Goal: Information Seeking & Learning: Compare options

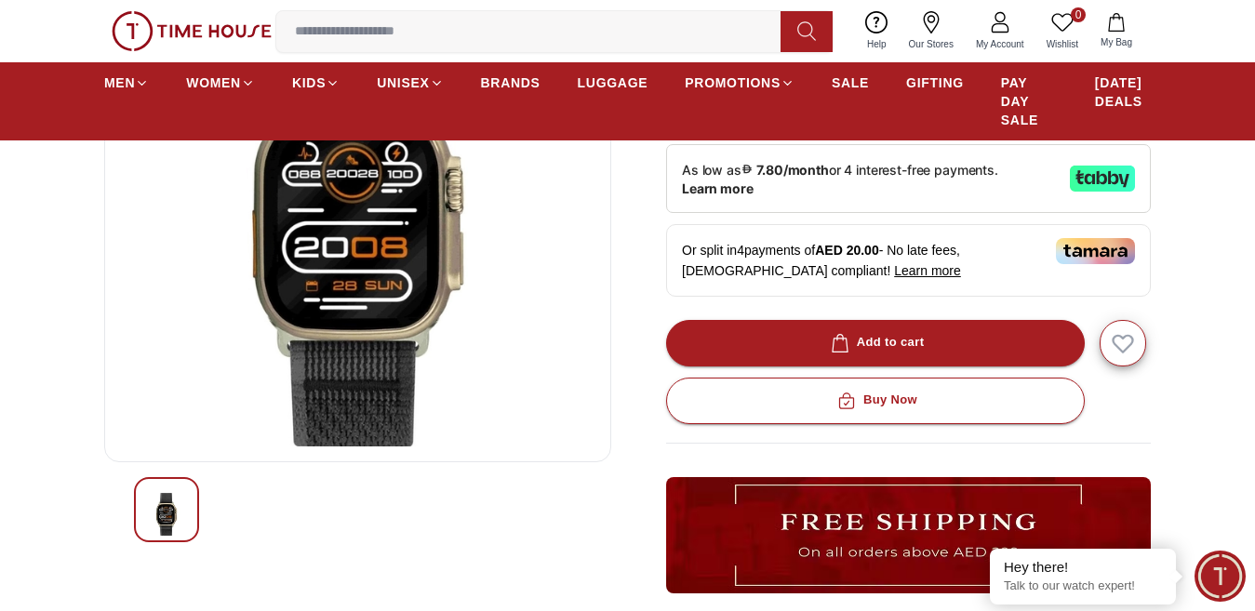
scroll to position [148, 0]
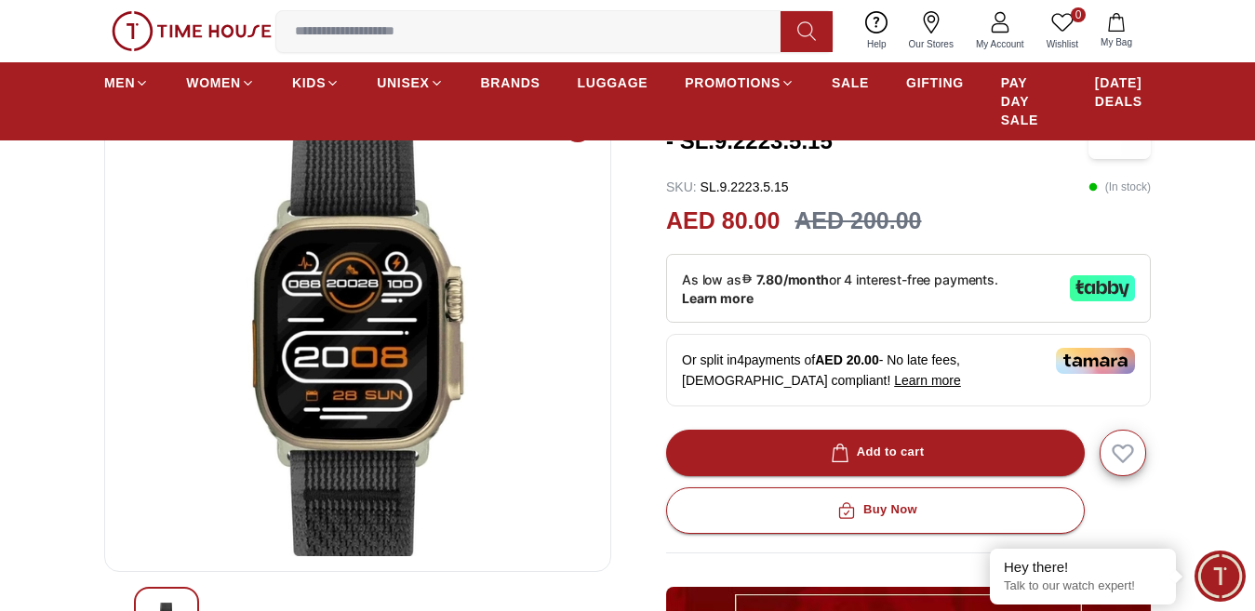
click at [433, 328] on img at bounding box center [358, 333] width 476 height 447
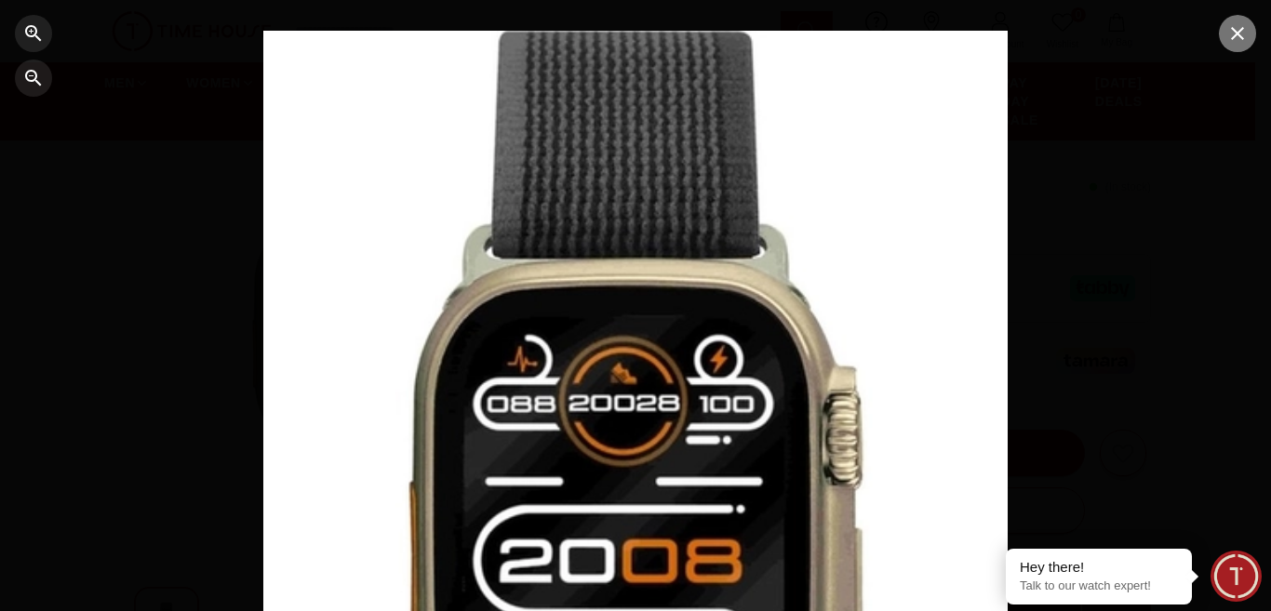
click at [1238, 32] on icon "button" at bounding box center [1238, 33] width 22 height 22
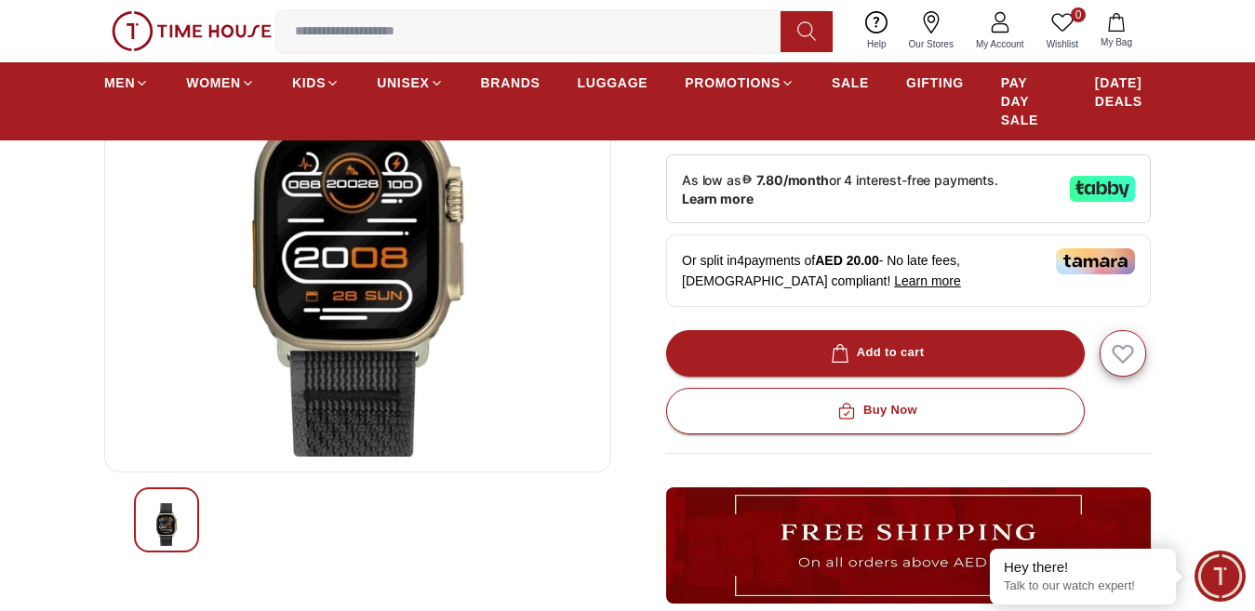
scroll to position [158, 0]
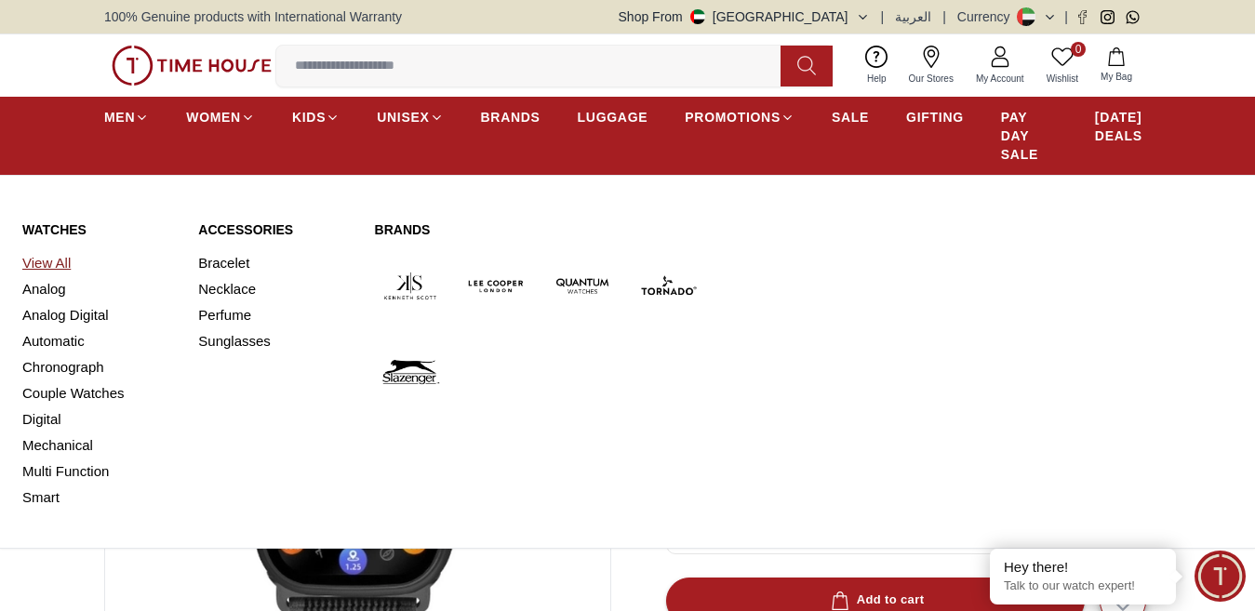
click at [45, 276] on link "View All" at bounding box center [99, 263] width 154 height 26
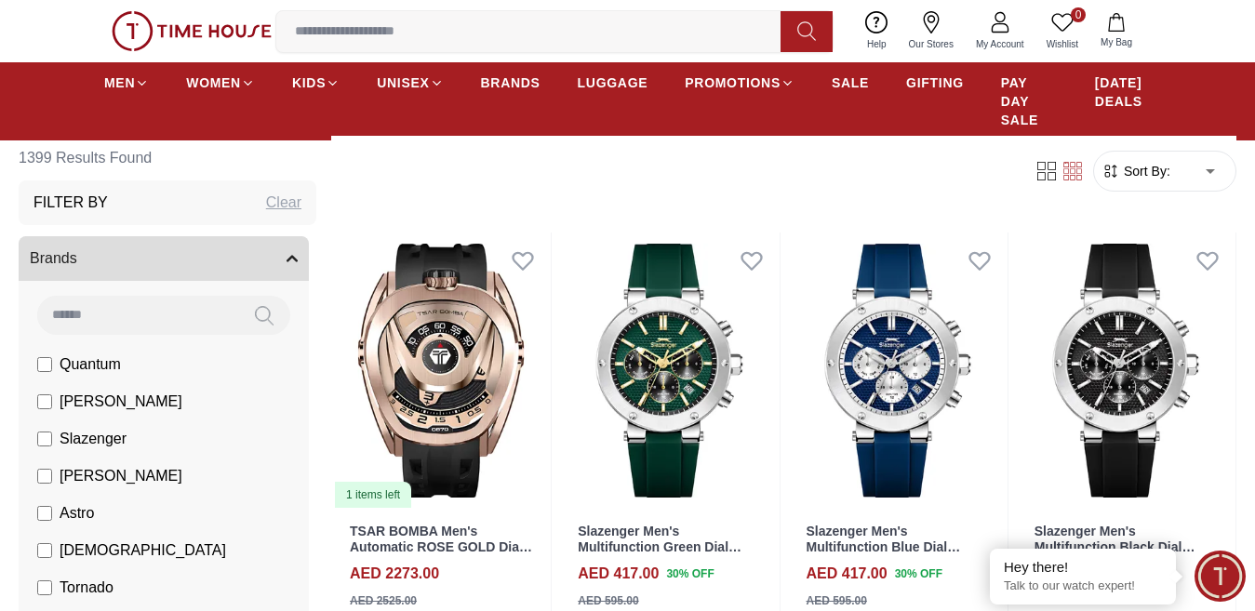
scroll to position [168, 0]
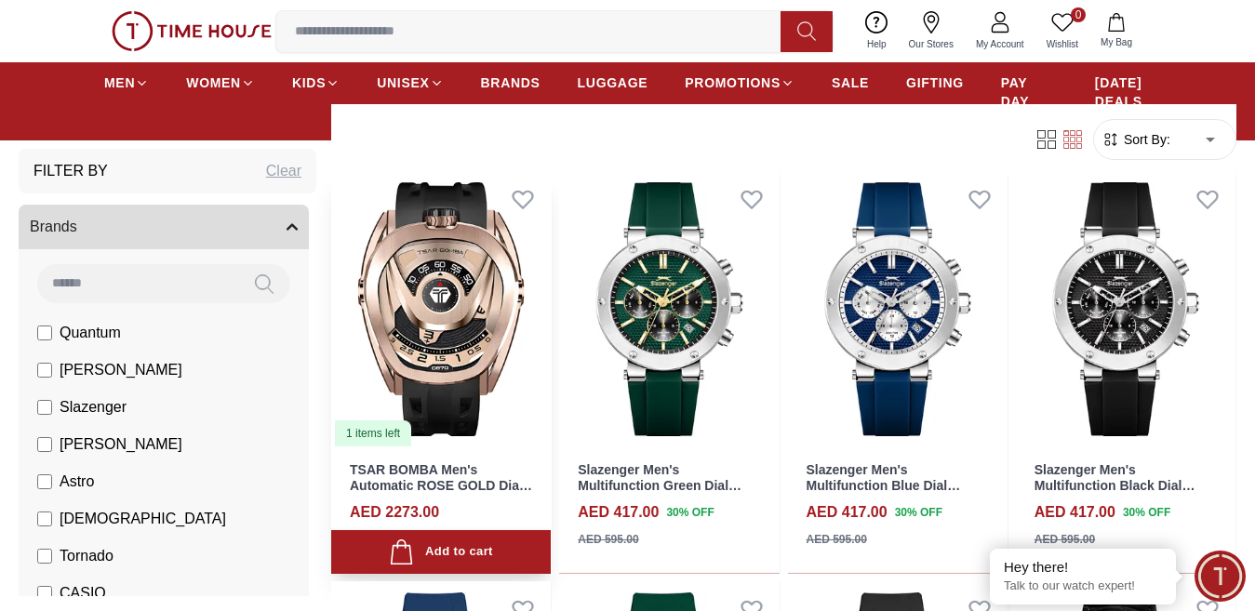
click at [439, 331] on img at bounding box center [441, 309] width 220 height 276
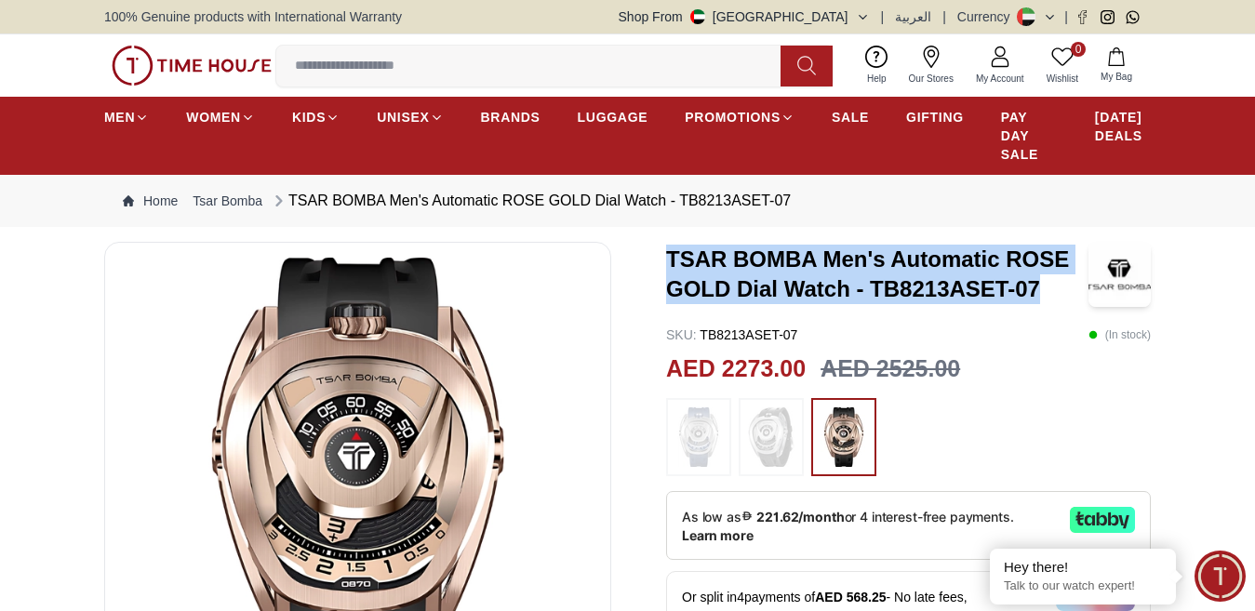
drag, startPoint x: 664, startPoint y: 270, endPoint x: 1048, endPoint y: 304, distance: 385.9
copy h3 "TSAR BOMBA Men's Automatic ROSE GOLD Dial Watch - TB8213ASET-07"
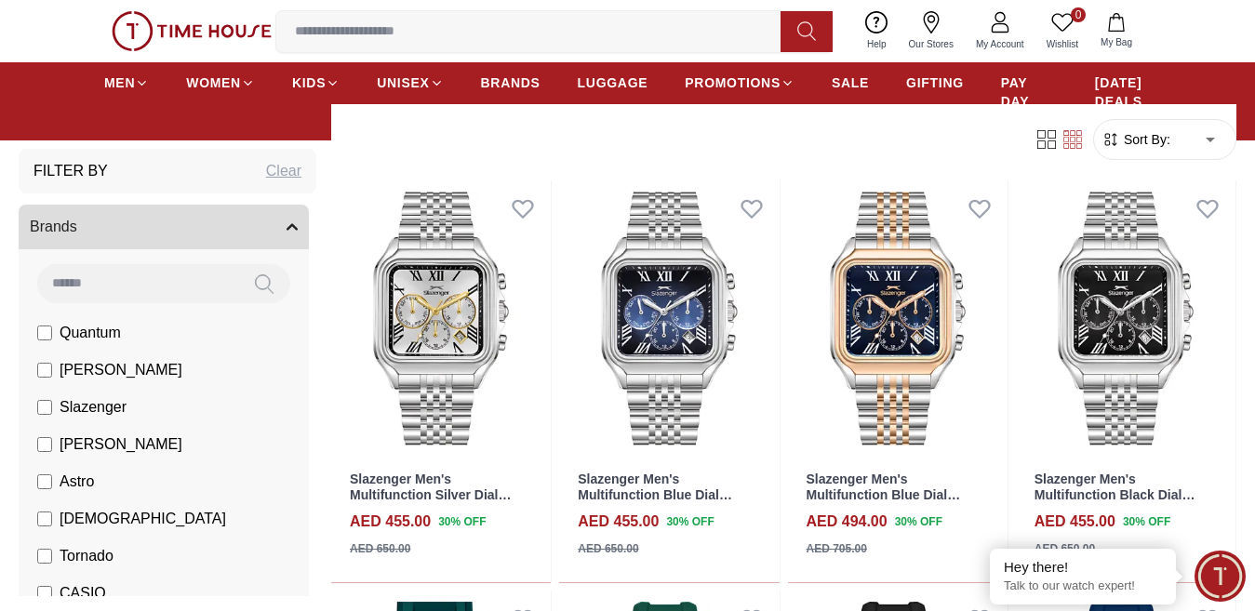
scroll to position [1697, 0]
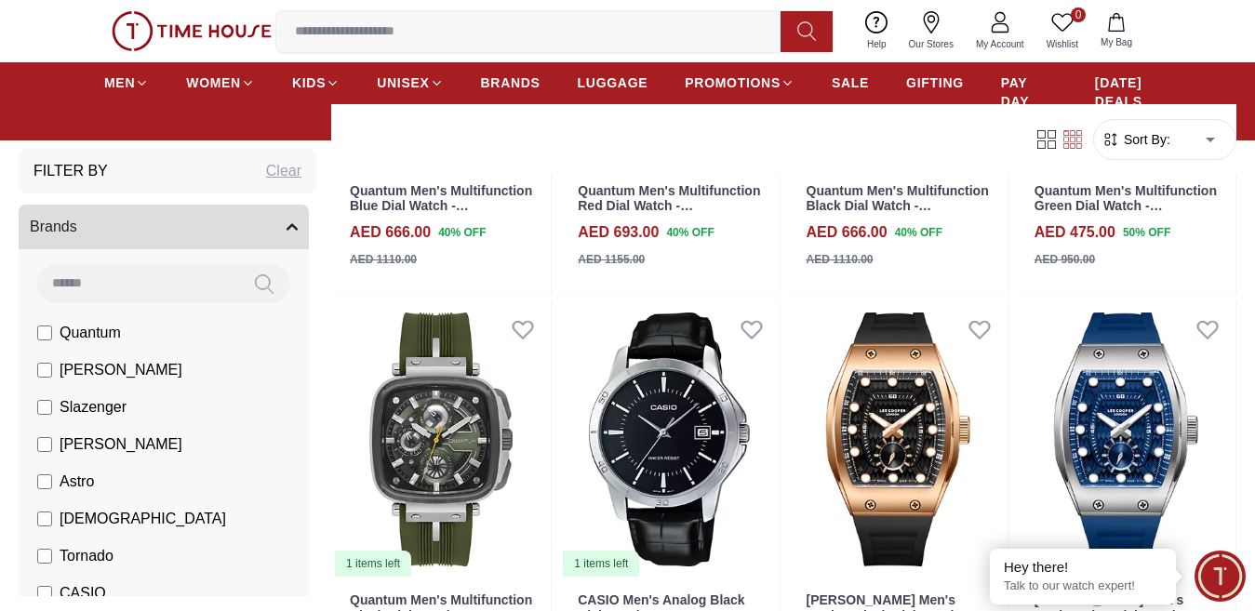
scroll to position [3777, 0]
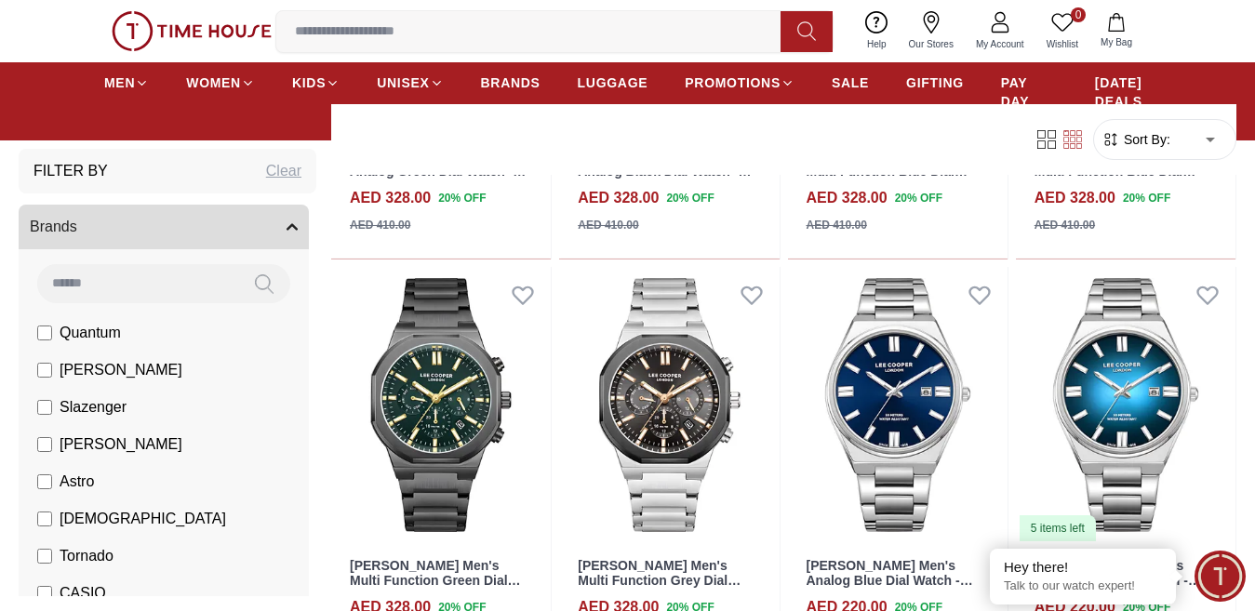
scroll to position [4595, 0]
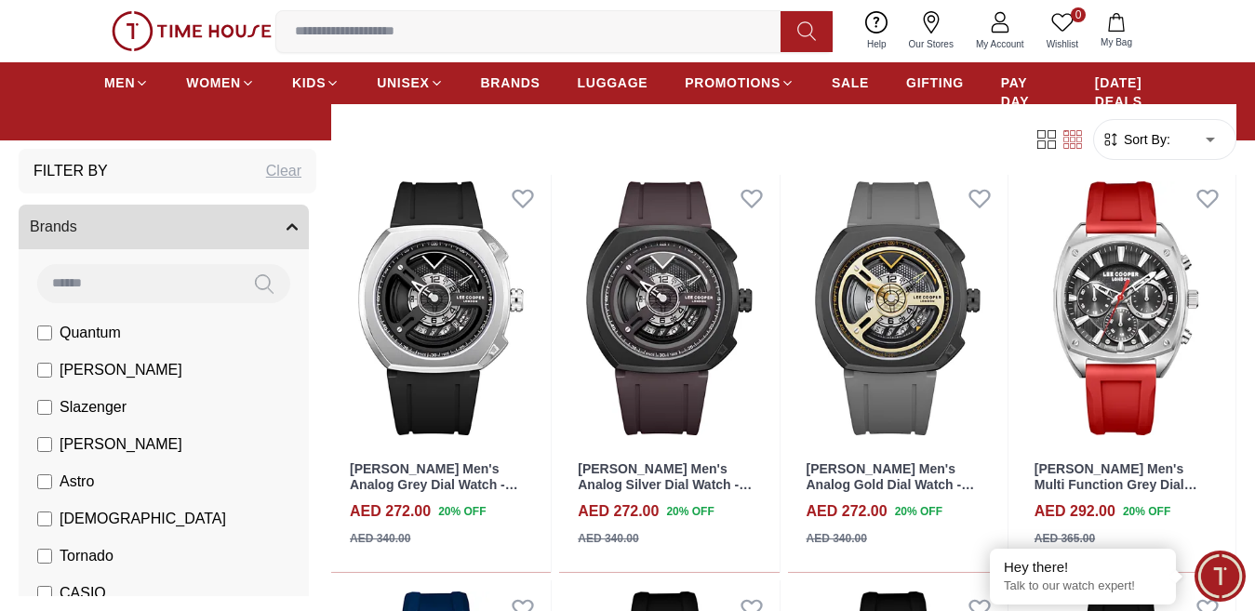
scroll to position [6745, 0]
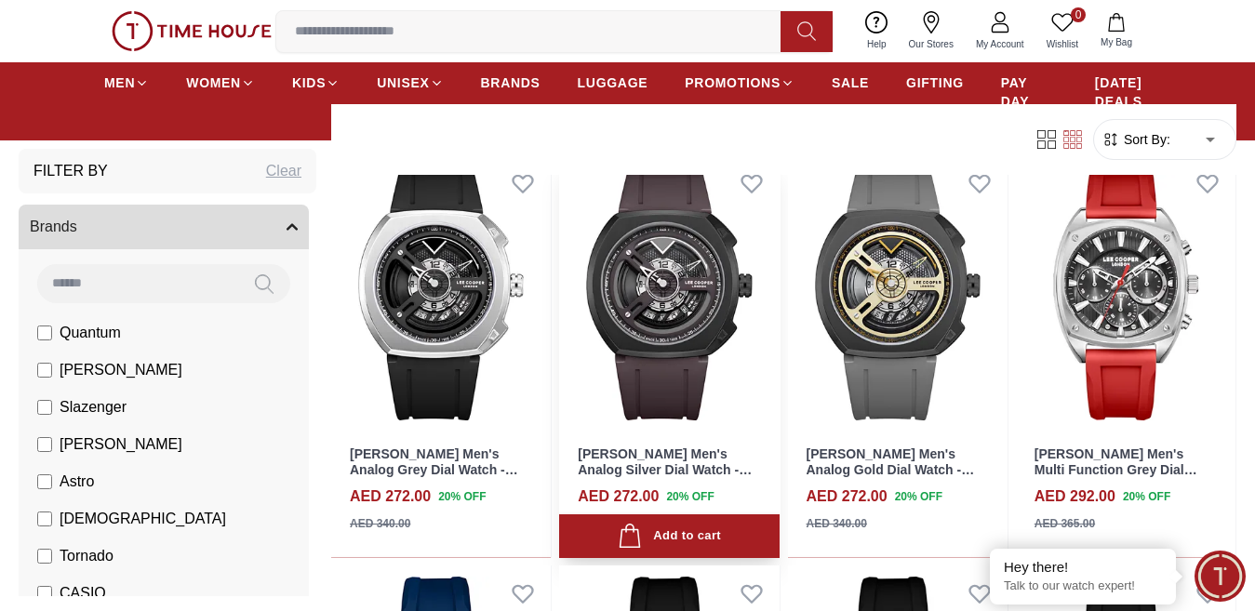
click at [704, 293] on img at bounding box center [669, 293] width 220 height 276
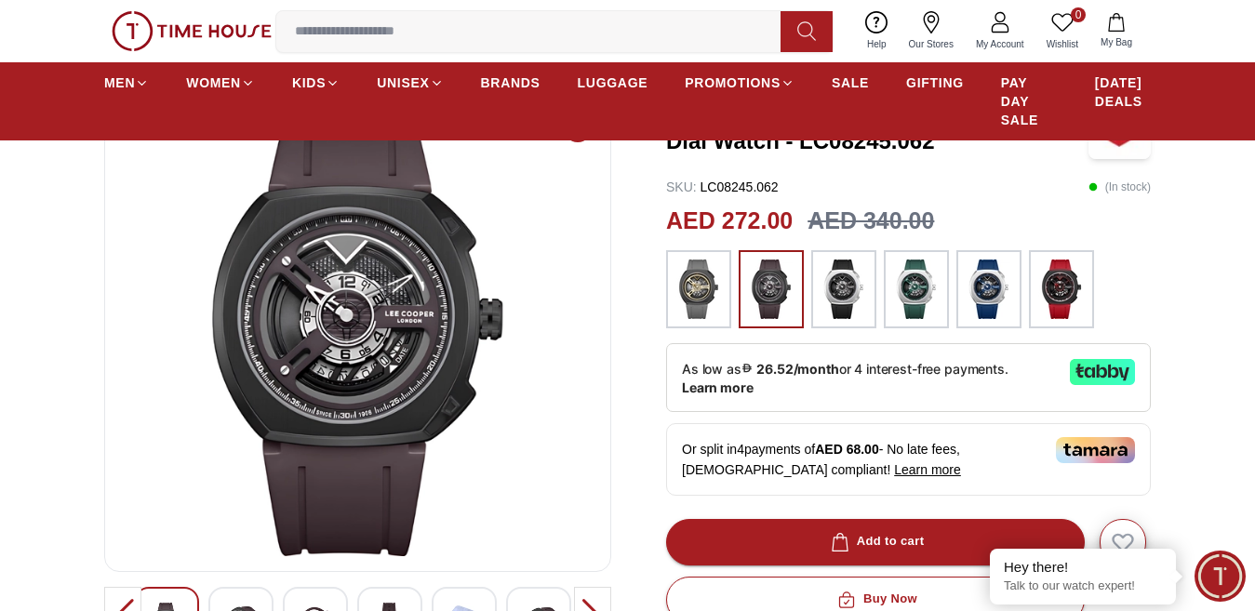
scroll to position [190, 0]
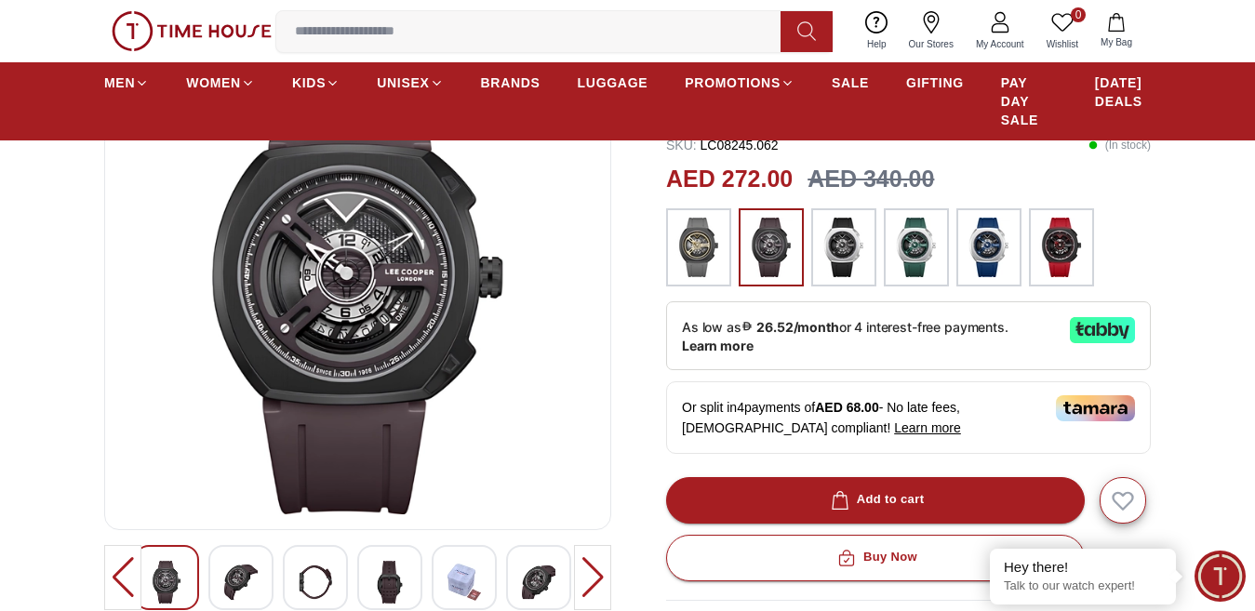
click at [220, 601] on div at bounding box center [240, 577] width 65 height 65
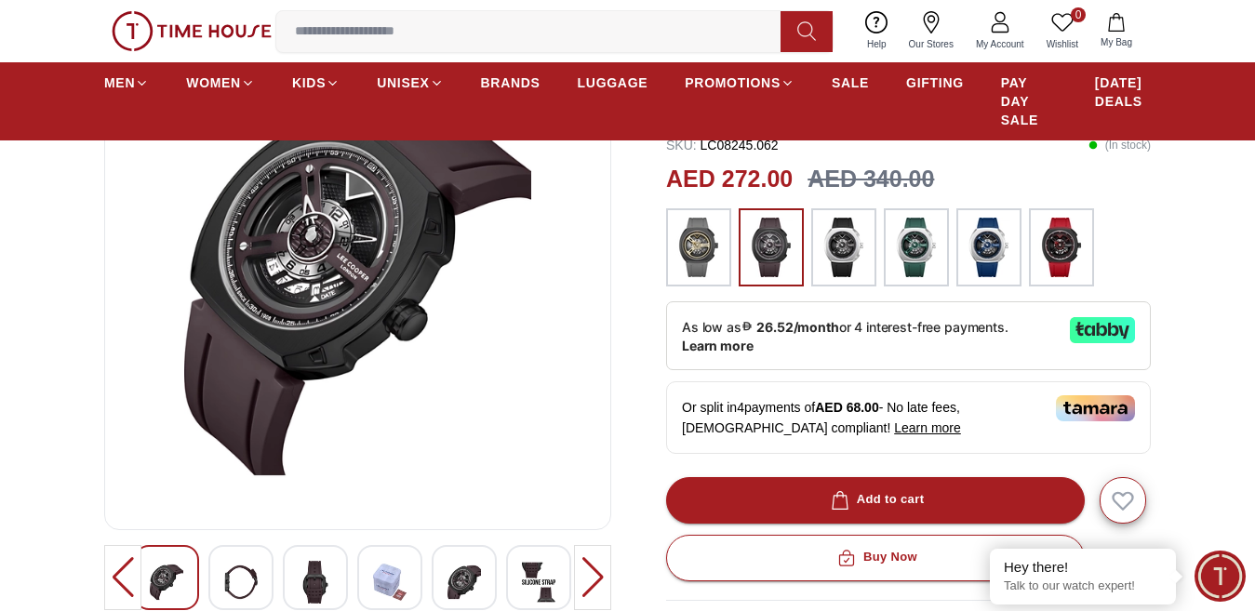
click at [249, 593] on img at bounding box center [241, 582] width 34 height 43
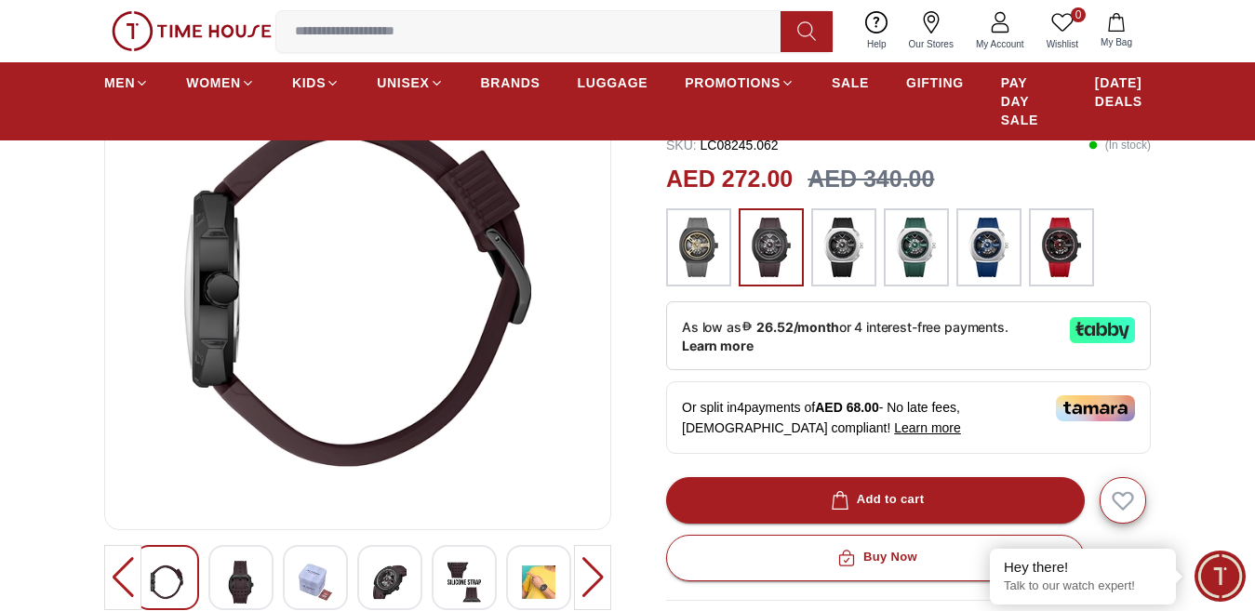
click at [315, 589] on img at bounding box center [316, 582] width 34 height 43
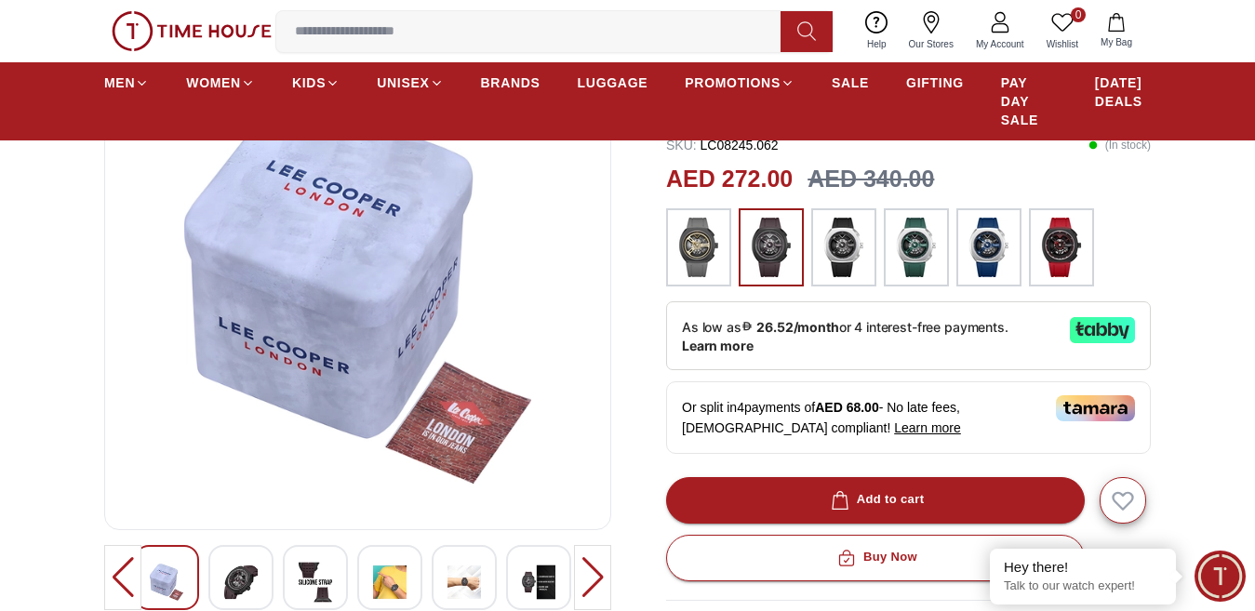
click at [446, 589] on div at bounding box center [464, 577] width 65 height 65
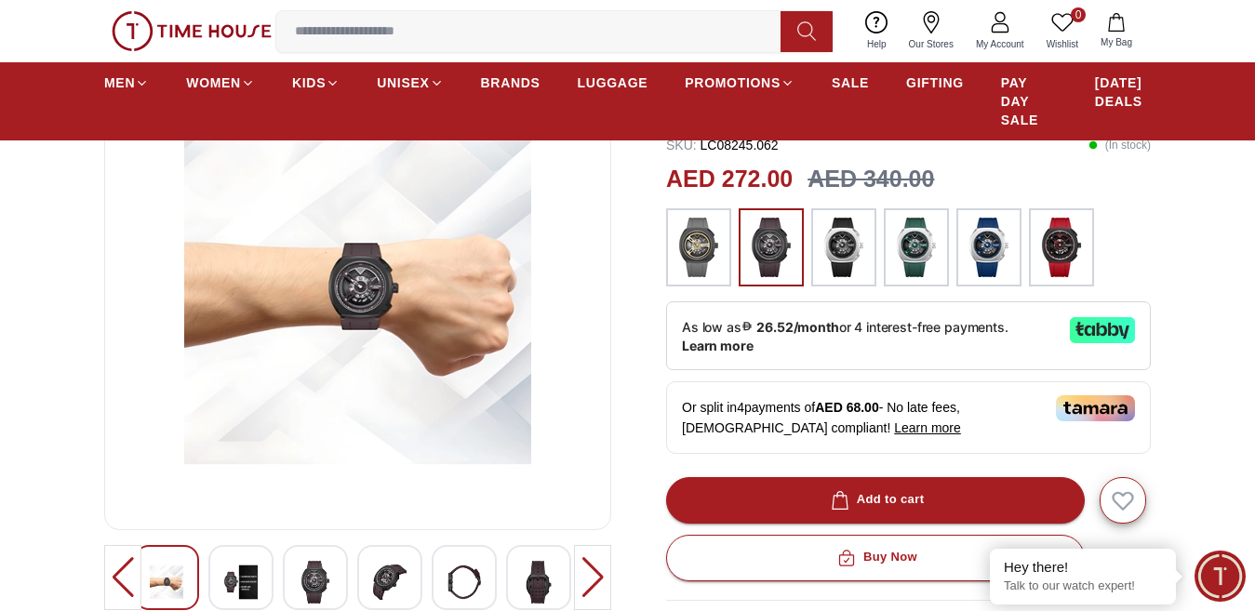
click at [1082, 257] on img at bounding box center [1062, 248] width 47 height 60
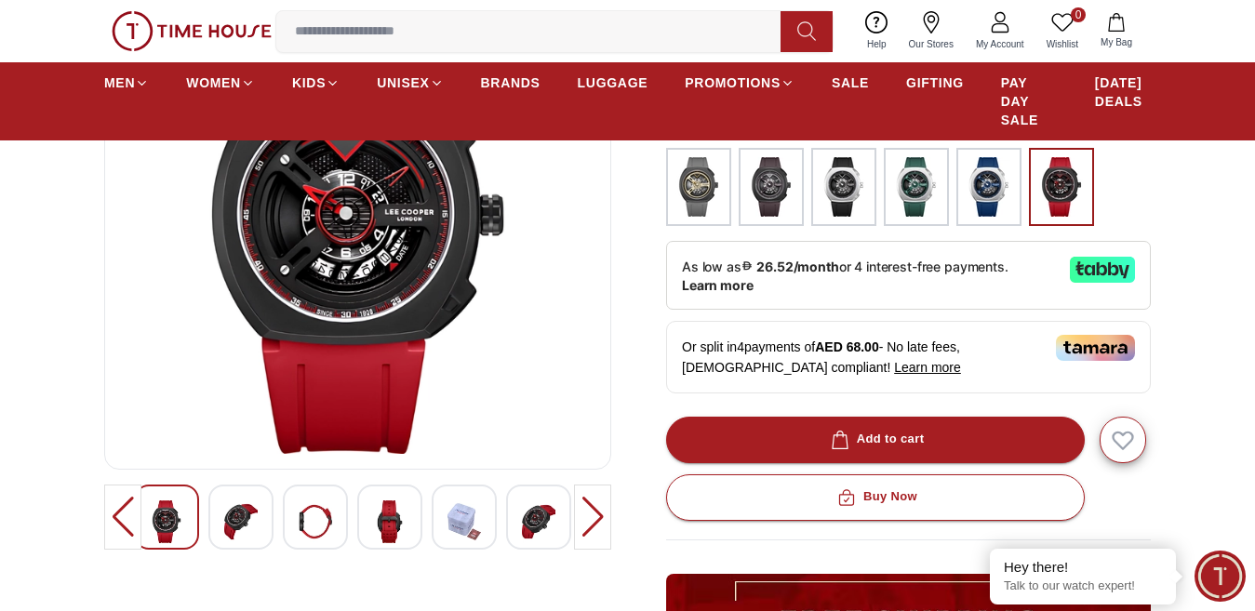
scroll to position [367, 0]
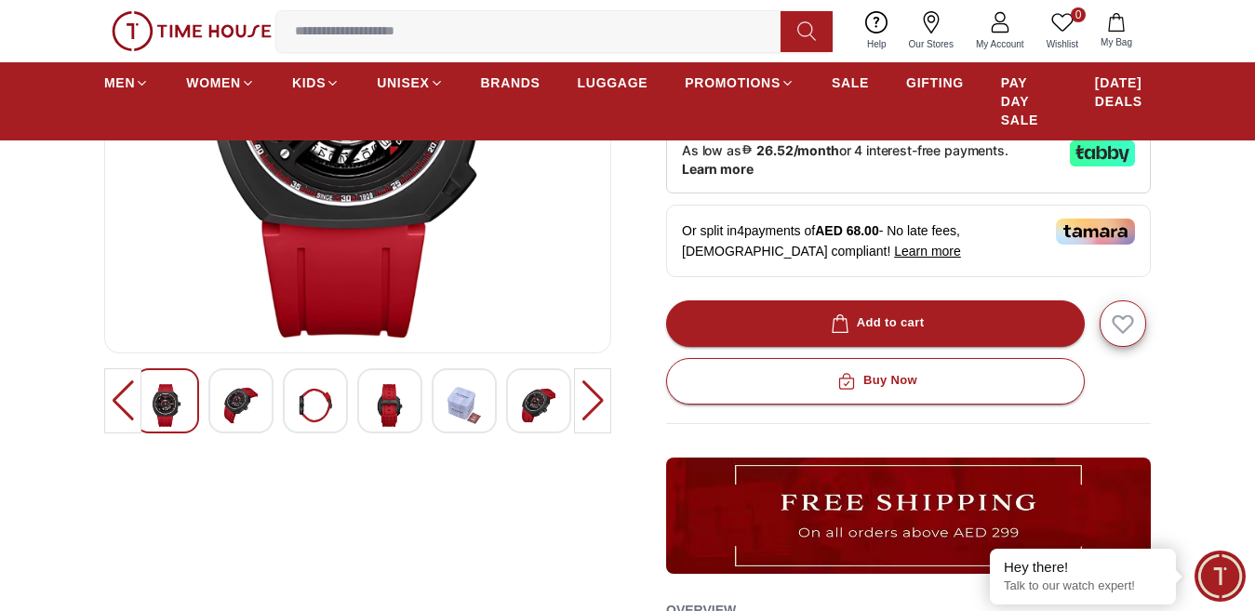
click at [247, 427] on img at bounding box center [241, 405] width 34 height 43
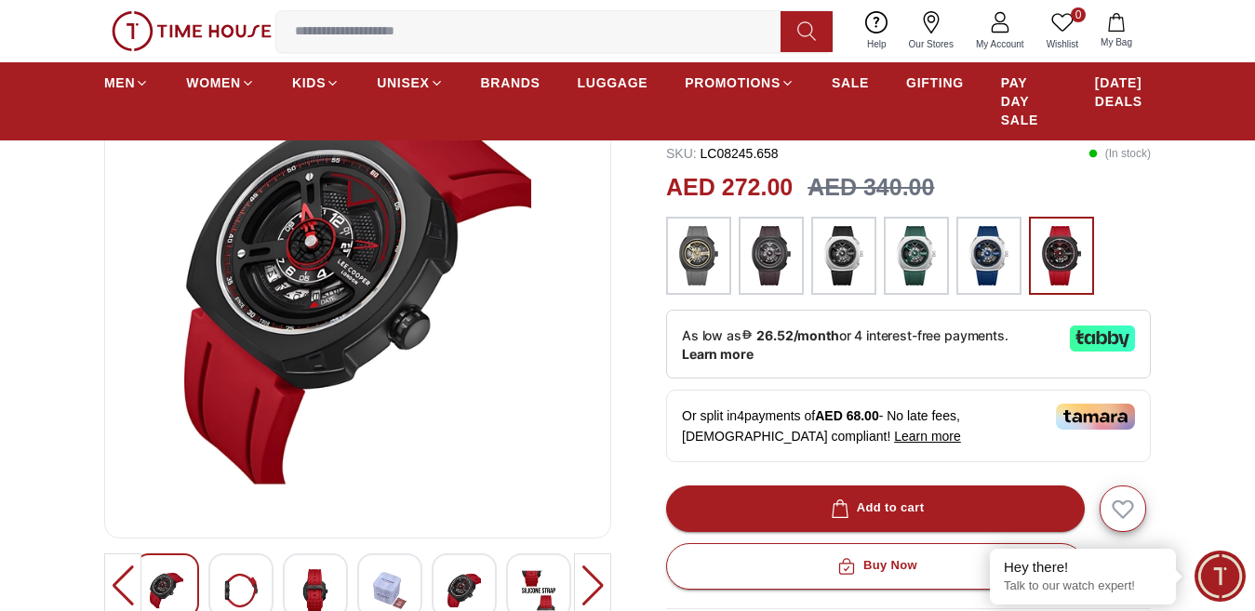
scroll to position [192, 0]
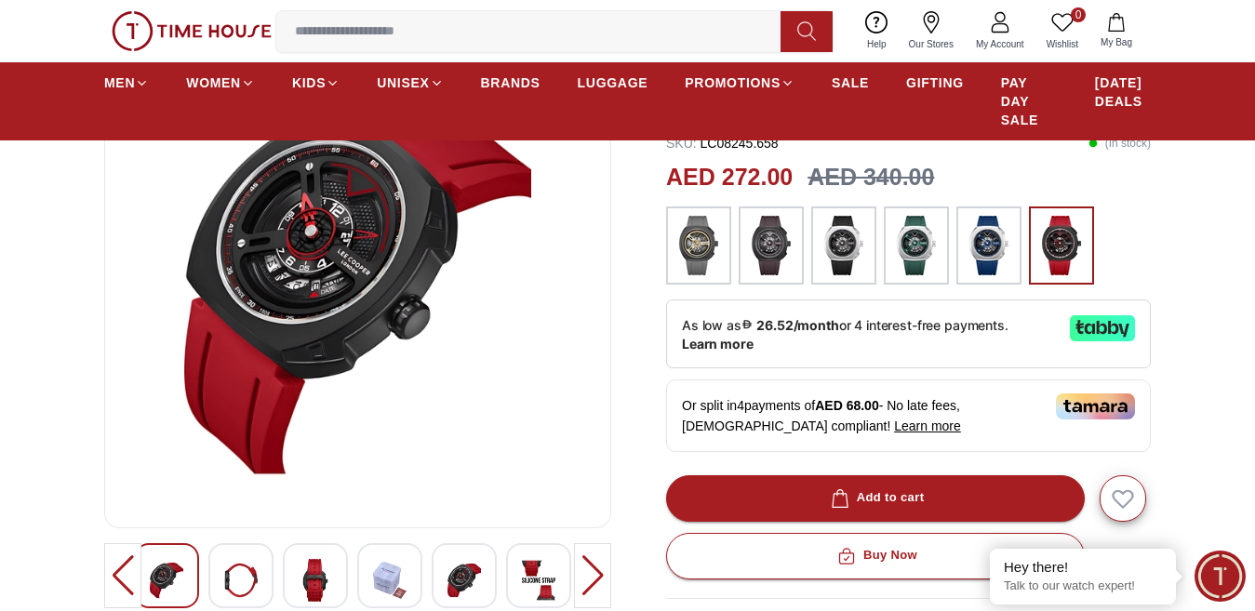
click at [471, 588] on img at bounding box center [465, 580] width 34 height 43
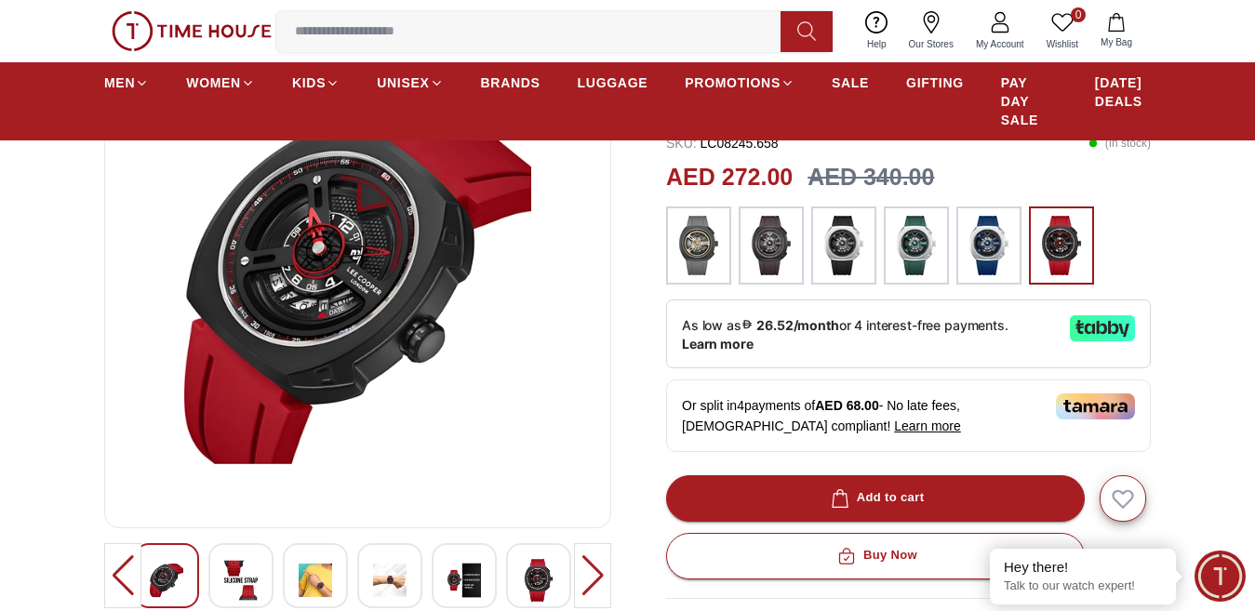
click at [541, 594] on img at bounding box center [539, 580] width 34 height 43
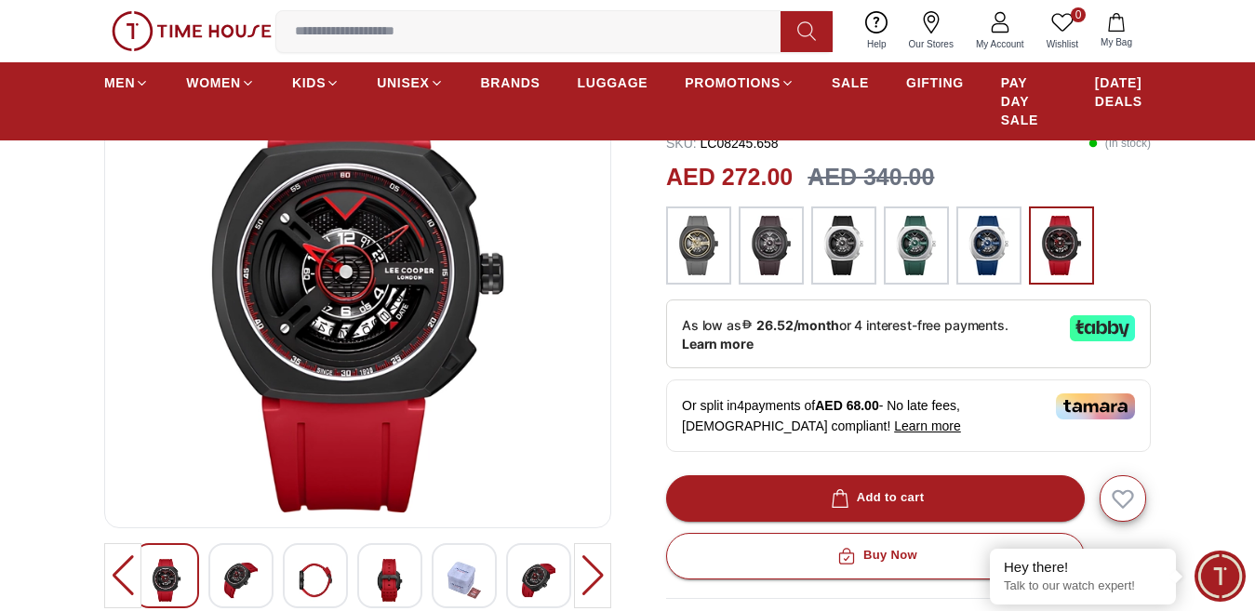
scroll to position [102, 0]
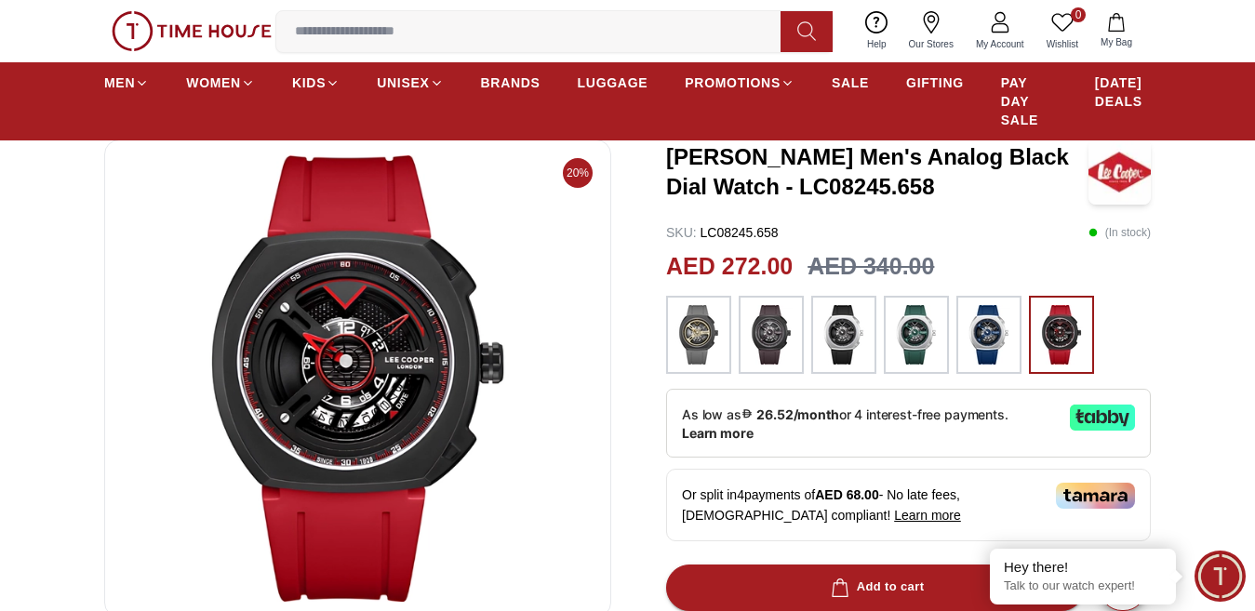
click at [370, 375] on img at bounding box center [358, 378] width 476 height 447
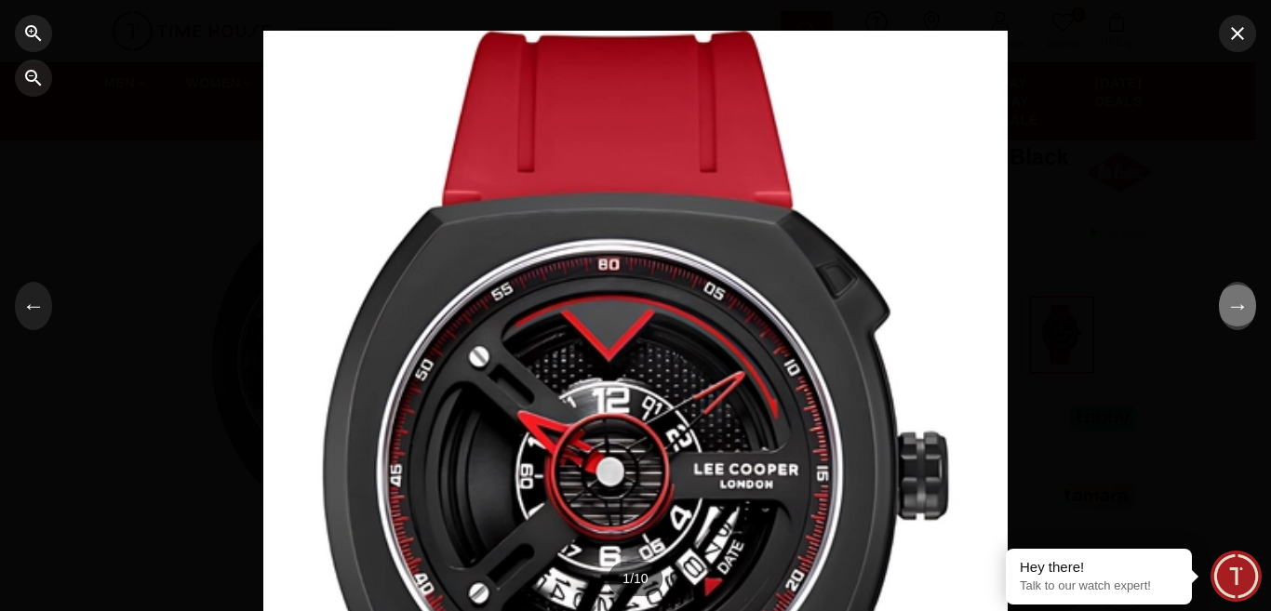
click at [1235, 305] on button "→" at bounding box center [1237, 306] width 37 height 48
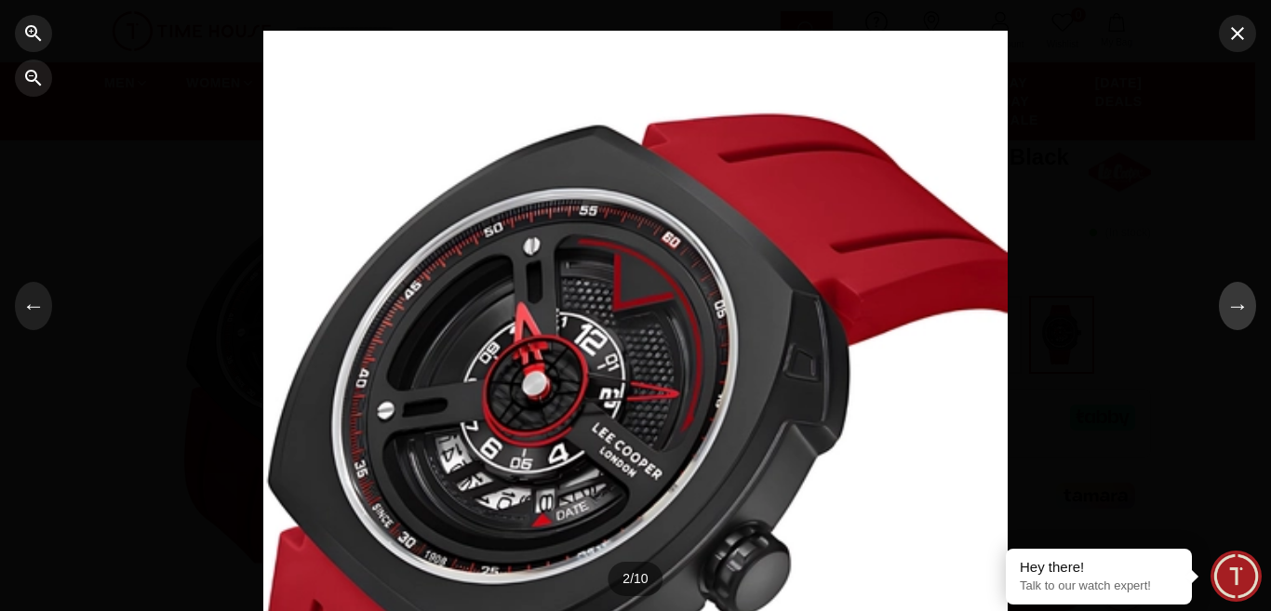
click at [1241, 307] on button "→" at bounding box center [1237, 306] width 37 height 48
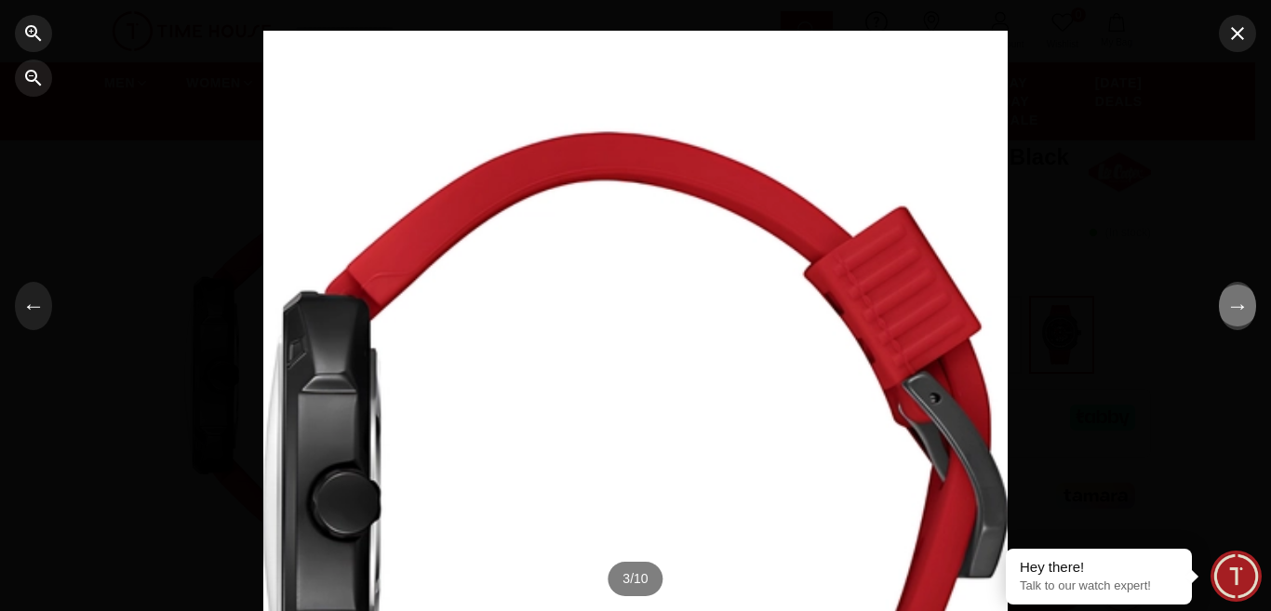
click at [1241, 307] on button "→" at bounding box center [1237, 306] width 37 height 48
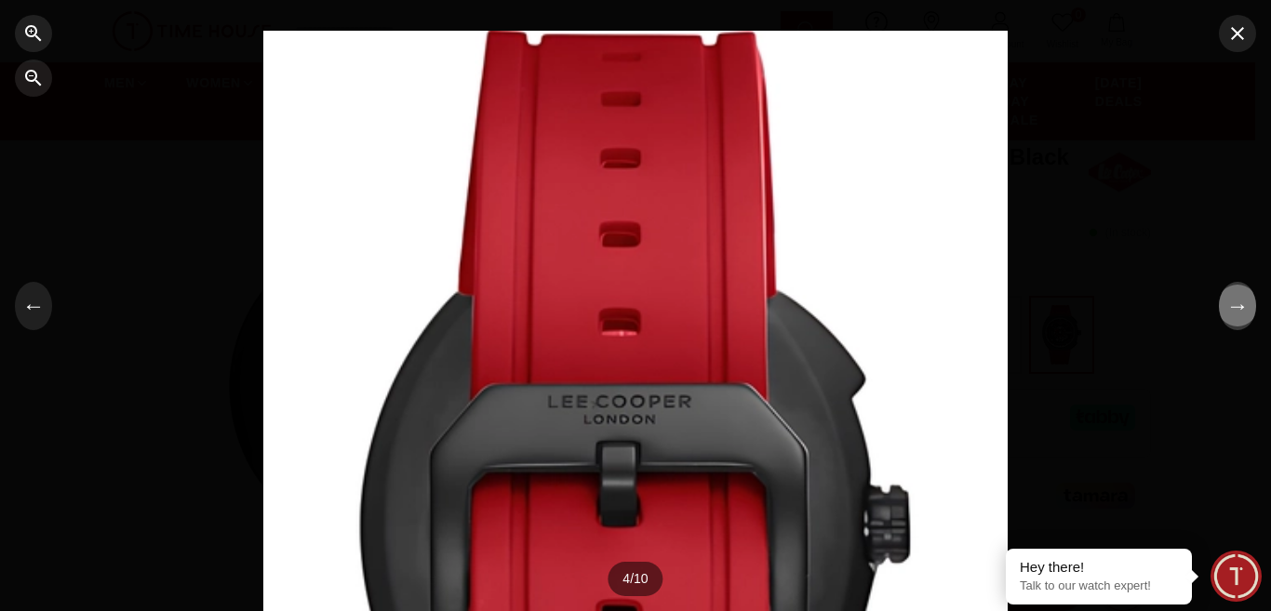
click at [1241, 307] on button "→" at bounding box center [1237, 306] width 37 height 48
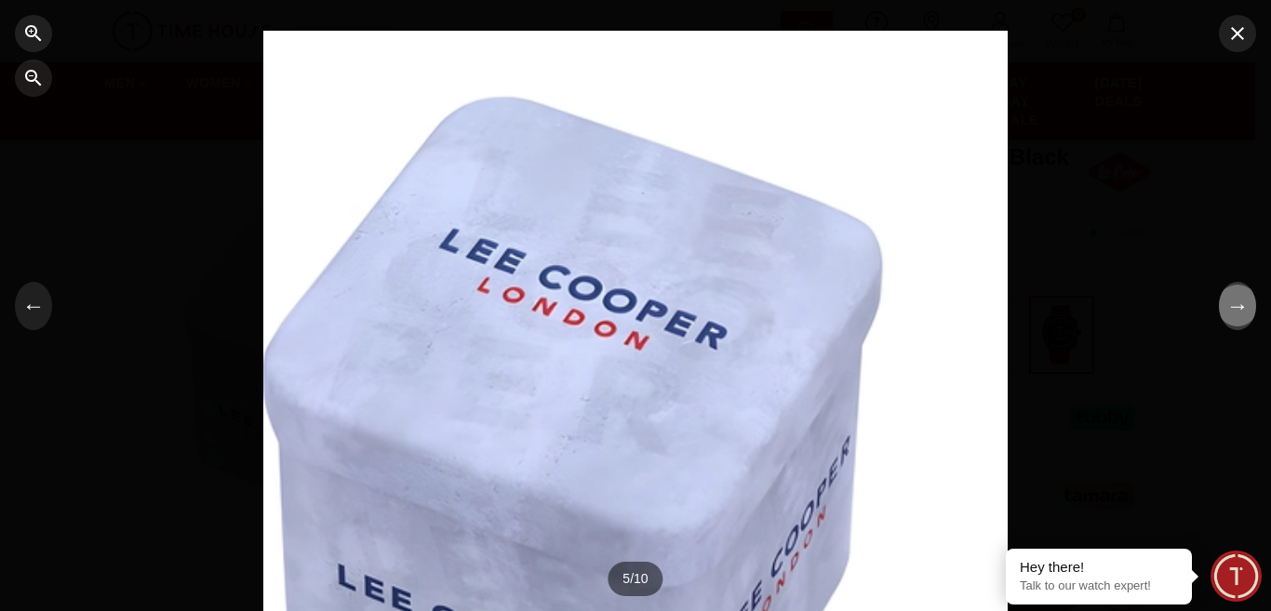
click at [1241, 306] on button "→" at bounding box center [1237, 306] width 37 height 48
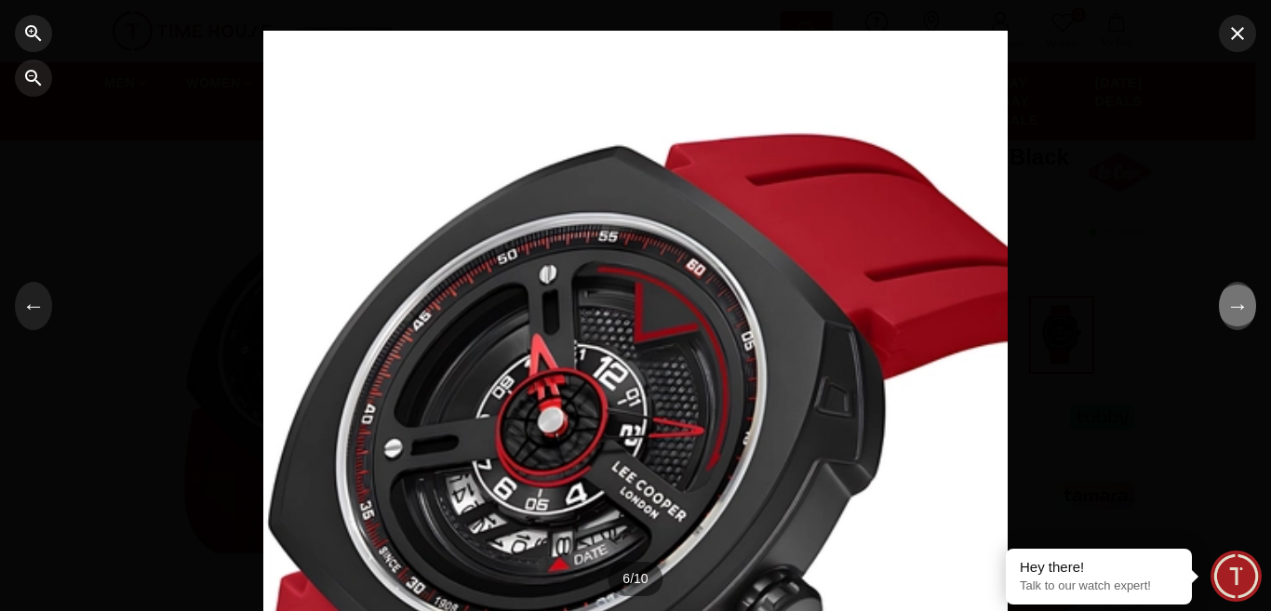
click at [1243, 301] on button "→" at bounding box center [1237, 306] width 37 height 48
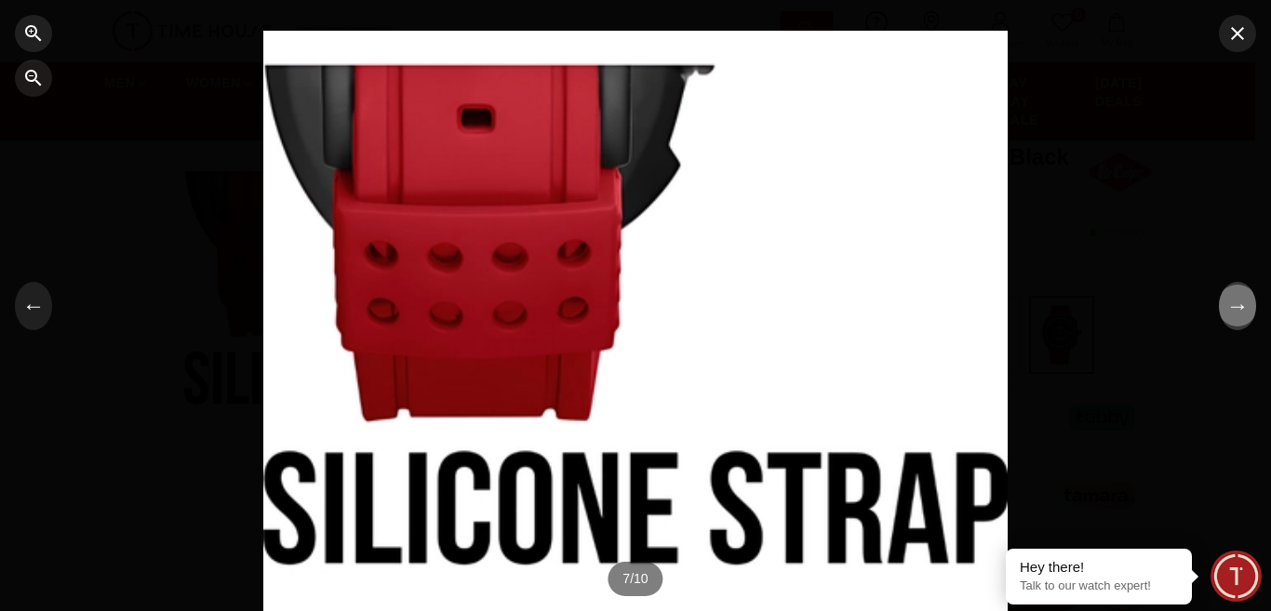
click at [1243, 301] on button "→" at bounding box center [1237, 306] width 37 height 48
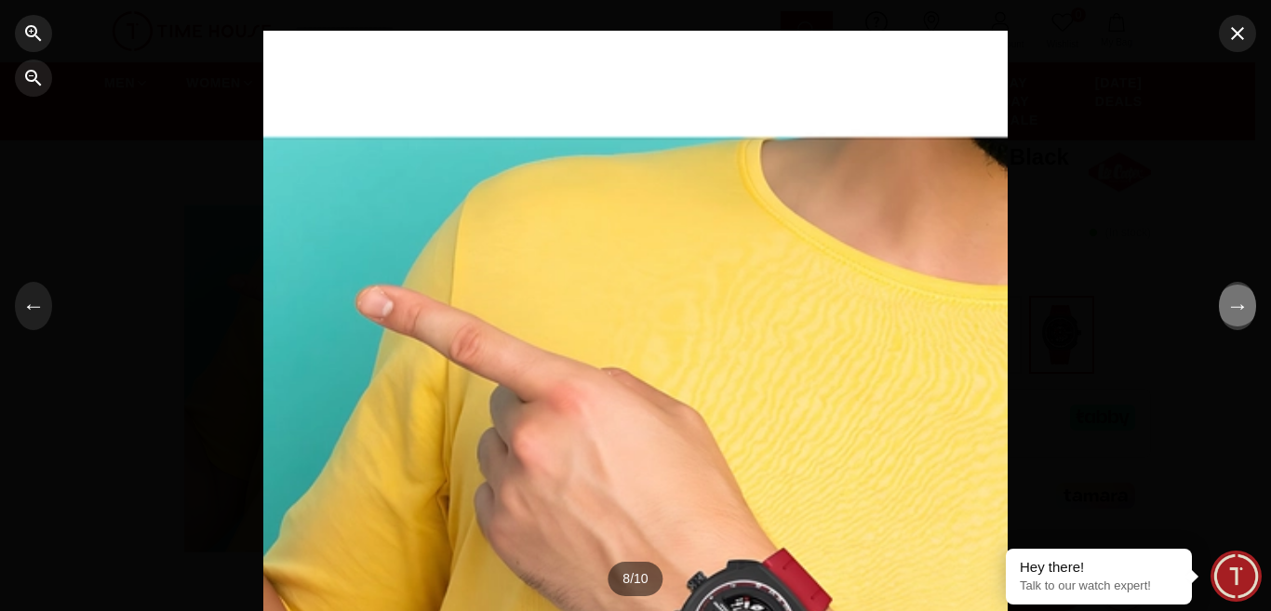
click at [1243, 301] on button "→" at bounding box center [1237, 306] width 37 height 48
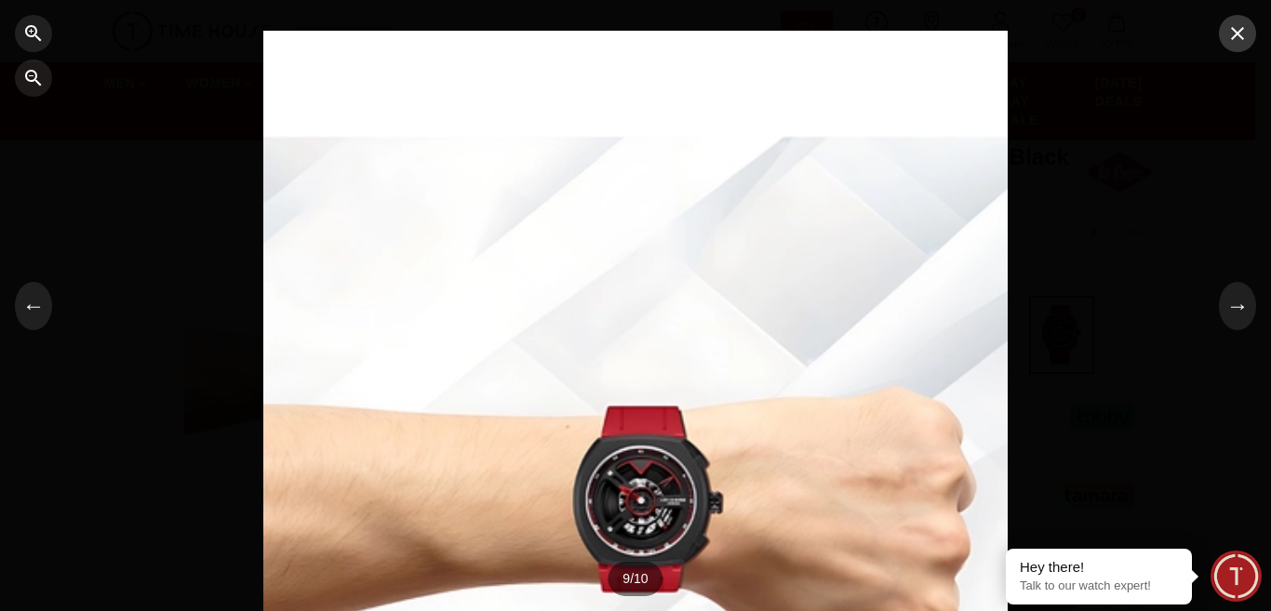
click at [1238, 35] on icon "button" at bounding box center [1238, 33] width 22 height 22
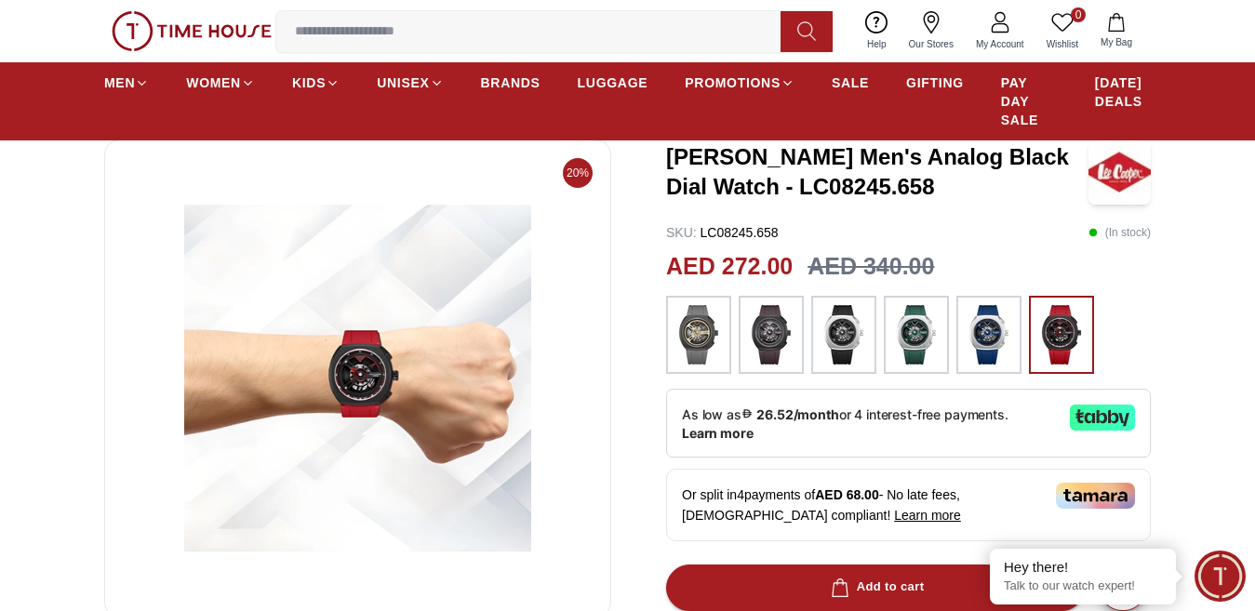
click at [765, 344] on img at bounding box center [771, 335] width 47 height 60
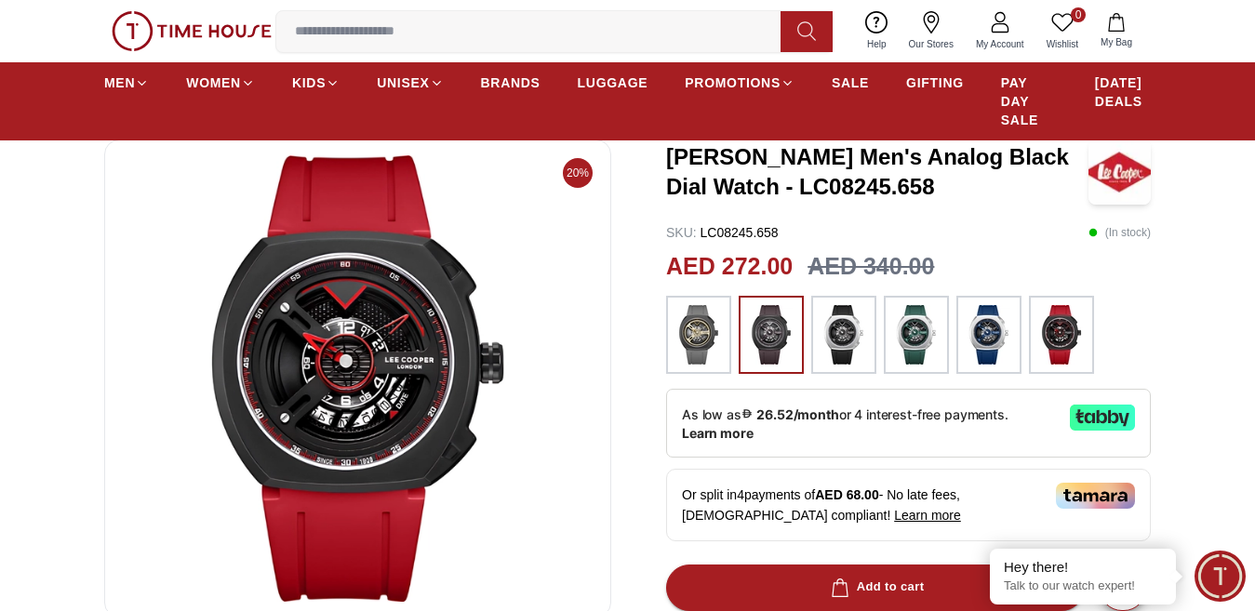
click at [693, 349] on img at bounding box center [699, 335] width 47 height 60
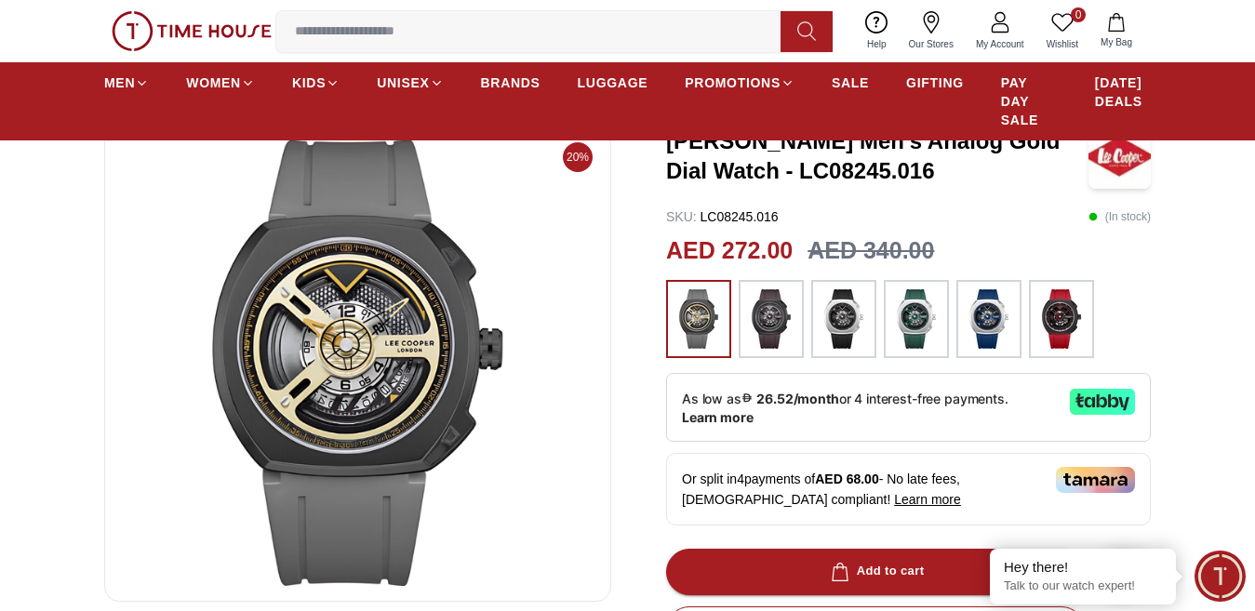
scroll to position [171, 0]
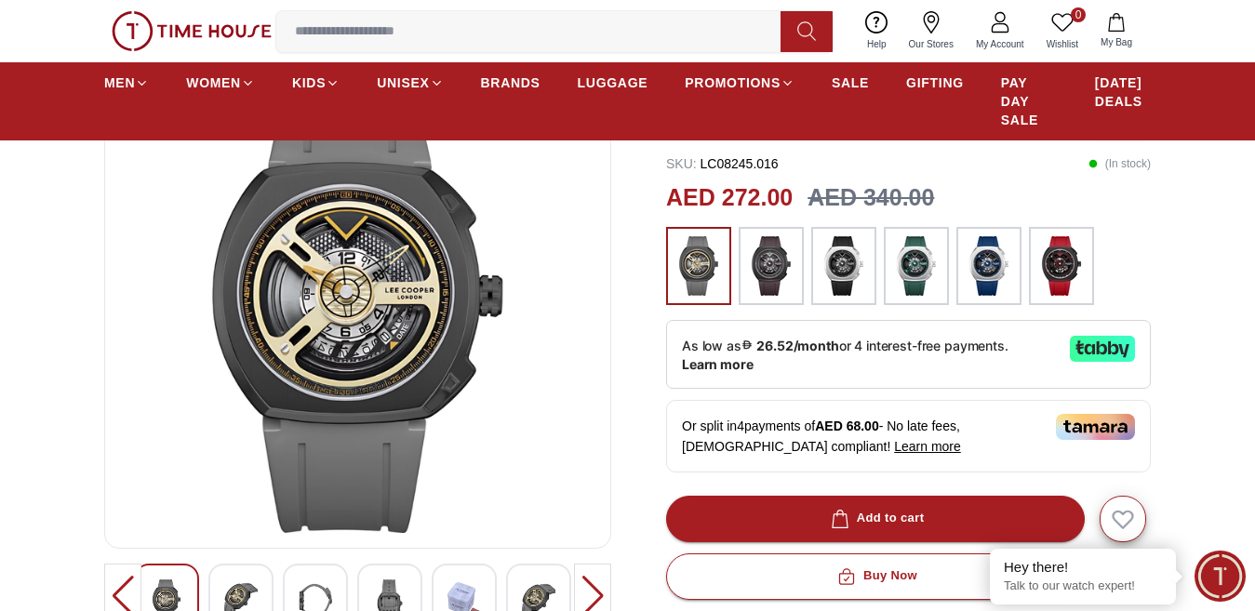
click at [848, 263] on img at bounding box center [844, 266] width 47 height 60
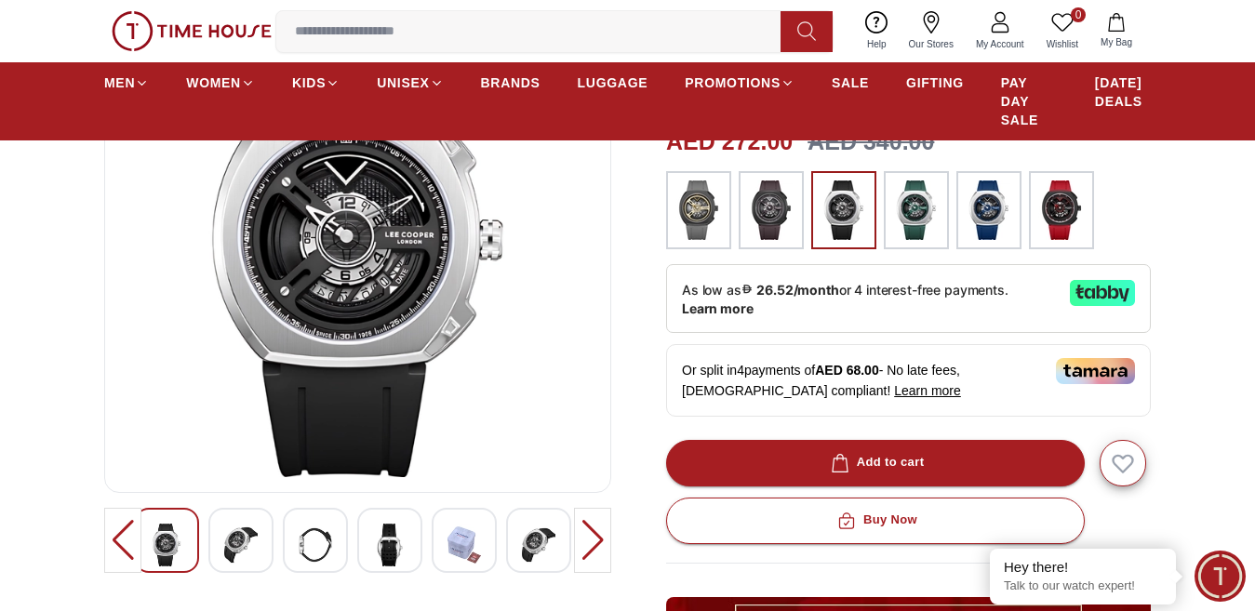
scroll to position [79, 0]
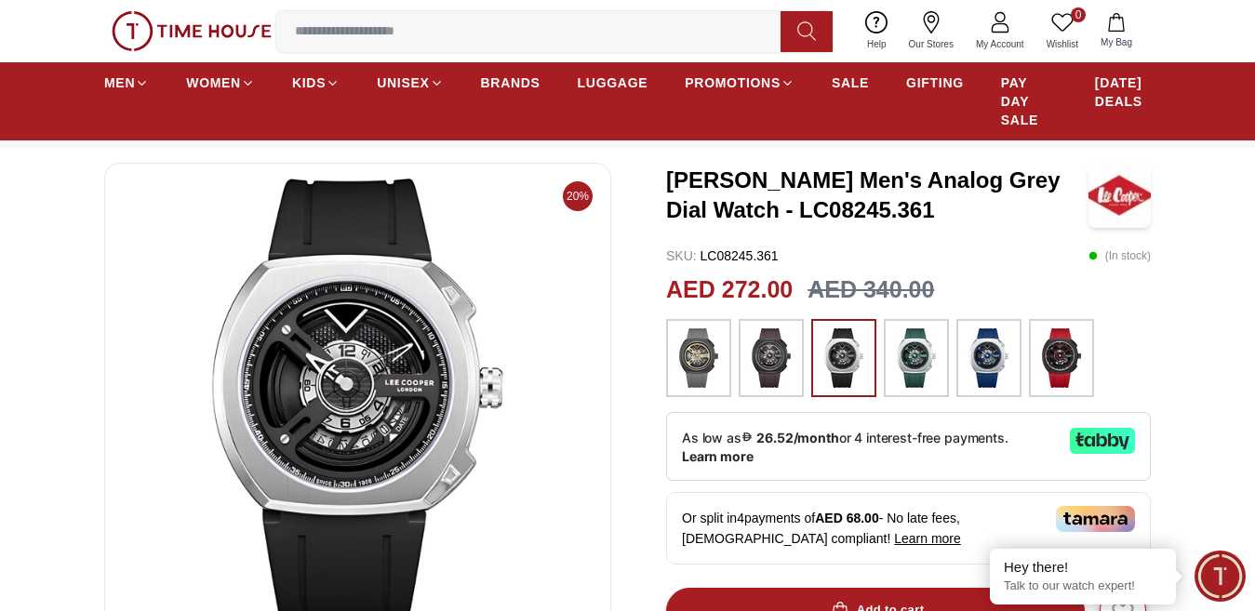
click at [1073, 367] on img at bounding box center [1062, 359] width 47 height 60
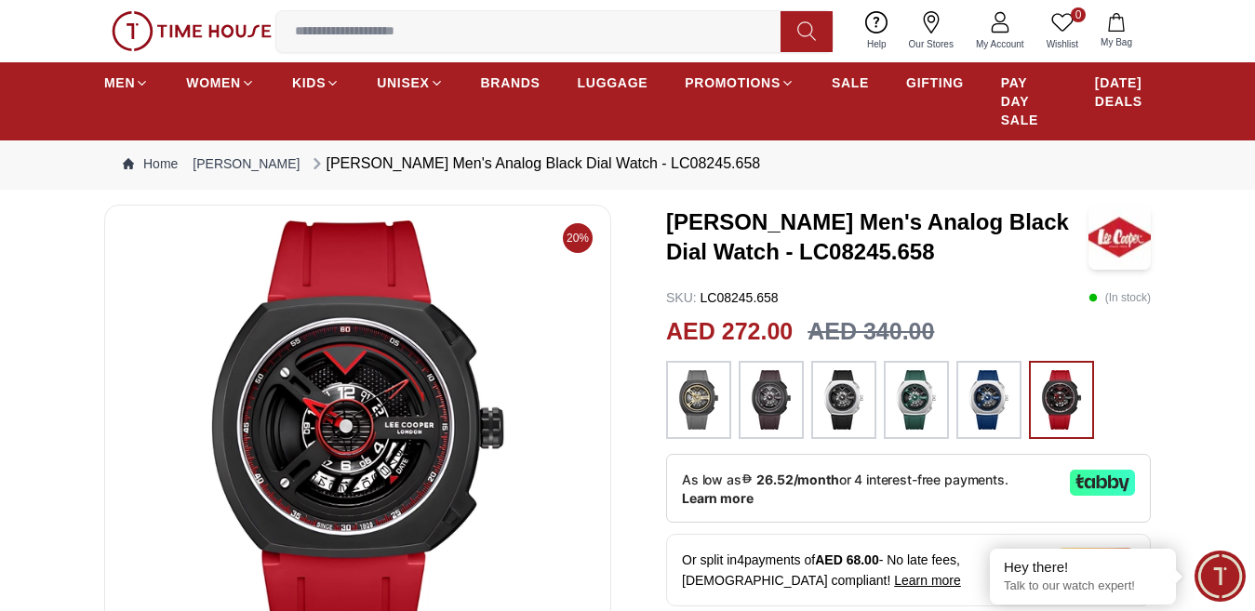
scroll to position [16, 0]
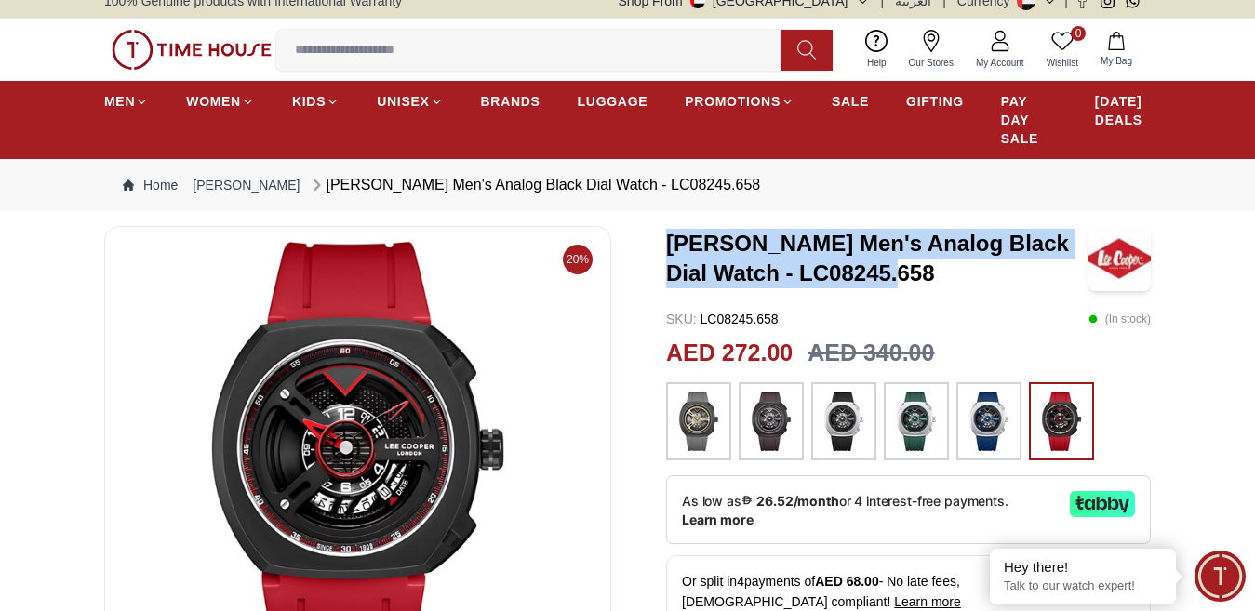
drag, startPoint x: 656, startPoint y: 253, endPoint x: 903, endPoint y: 291, distance: 249.5
copy h3 "[PERSON_NAME] Men's Analog Black Dial Watch - LC08245.658"
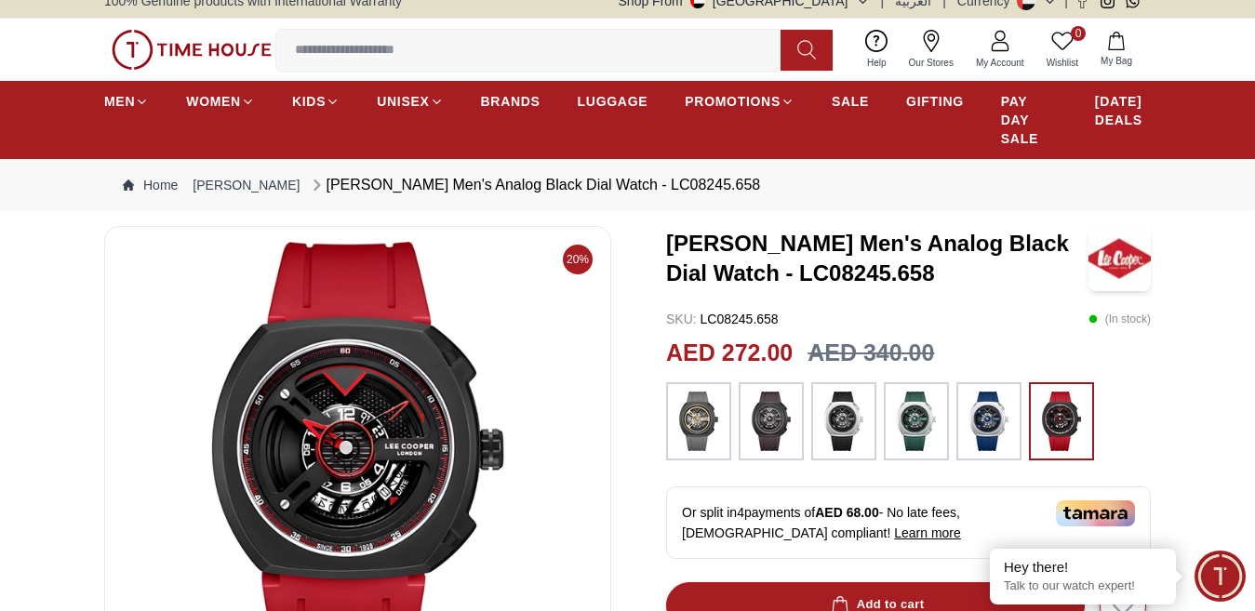
scroll to position [79, 0]
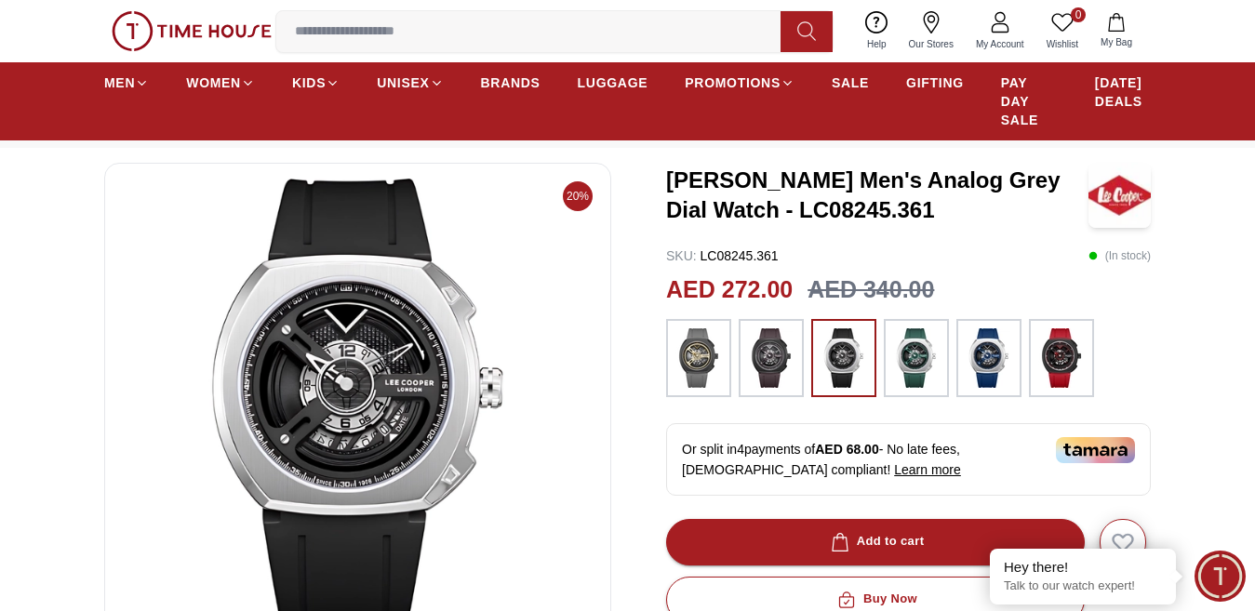
scroll to position [171, 0]
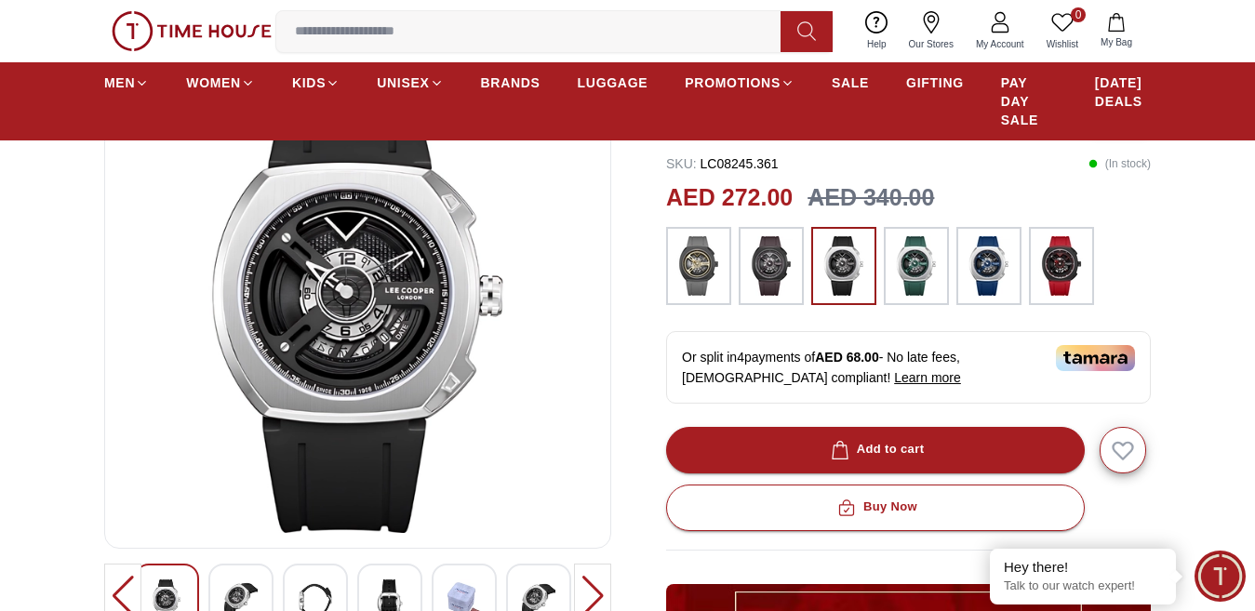
scroll to position [102, 0]
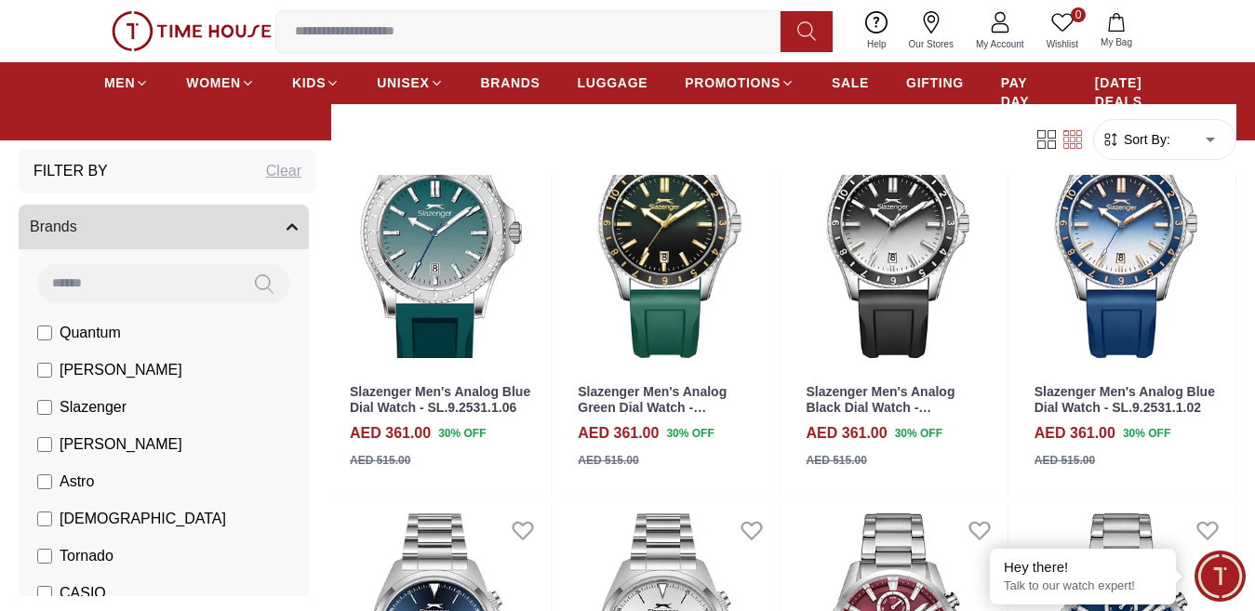
scroll to position [8695, 0]
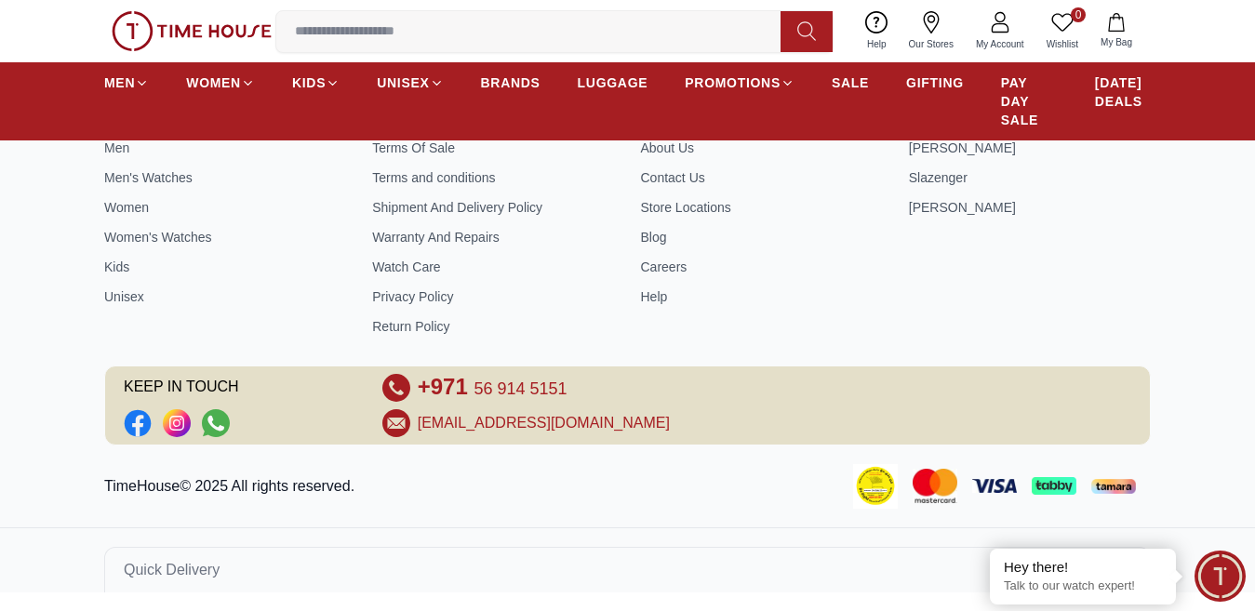
scroll to position [8068, 0]
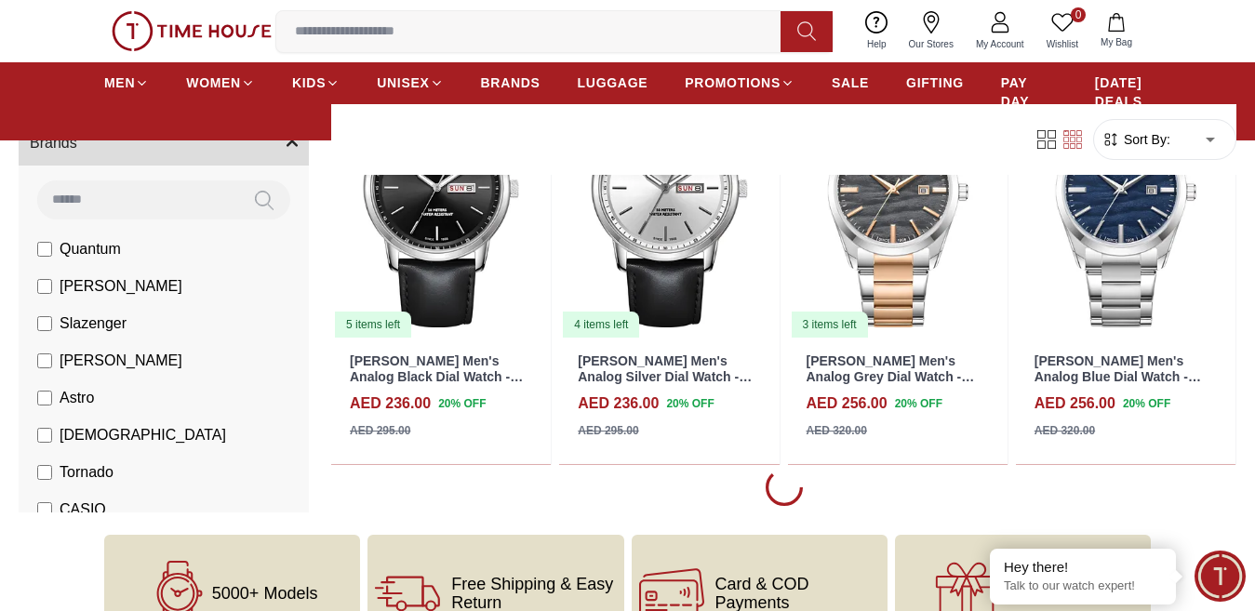
scroll to position [8217, 0]
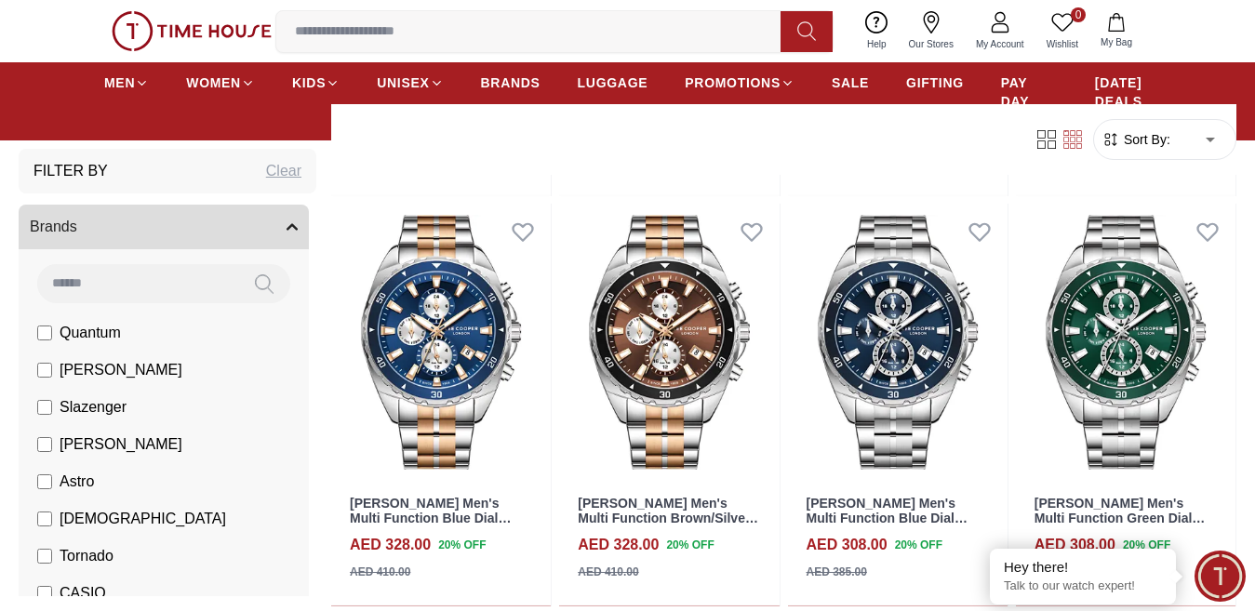
scroll to position [9275, 0]
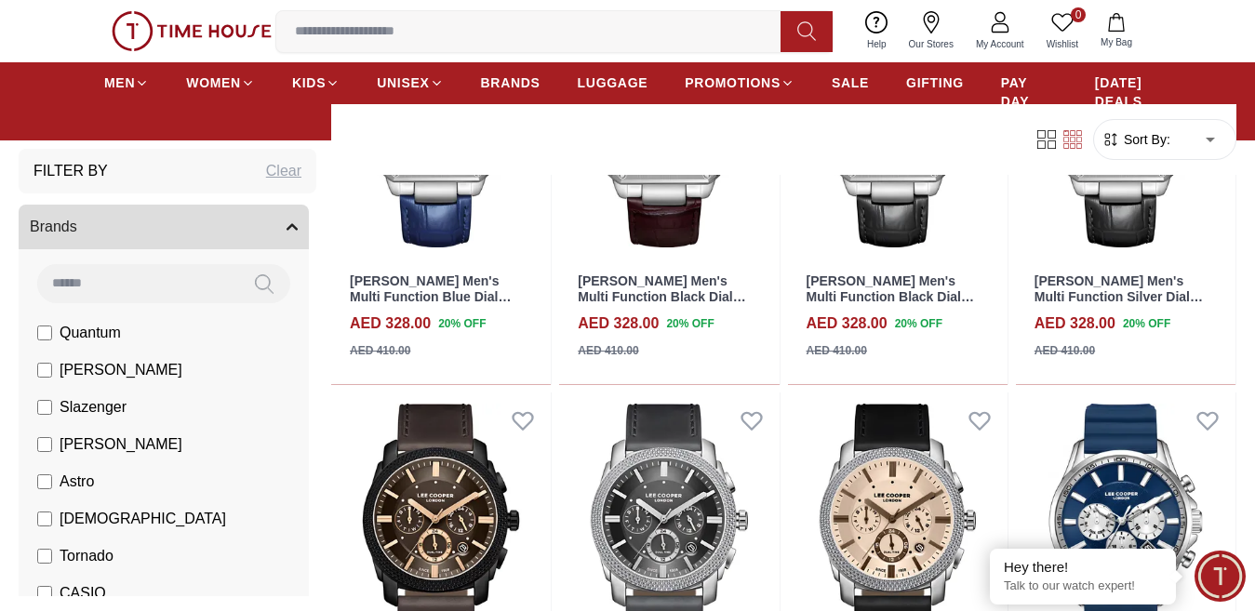
scroll to position [11990, 0]
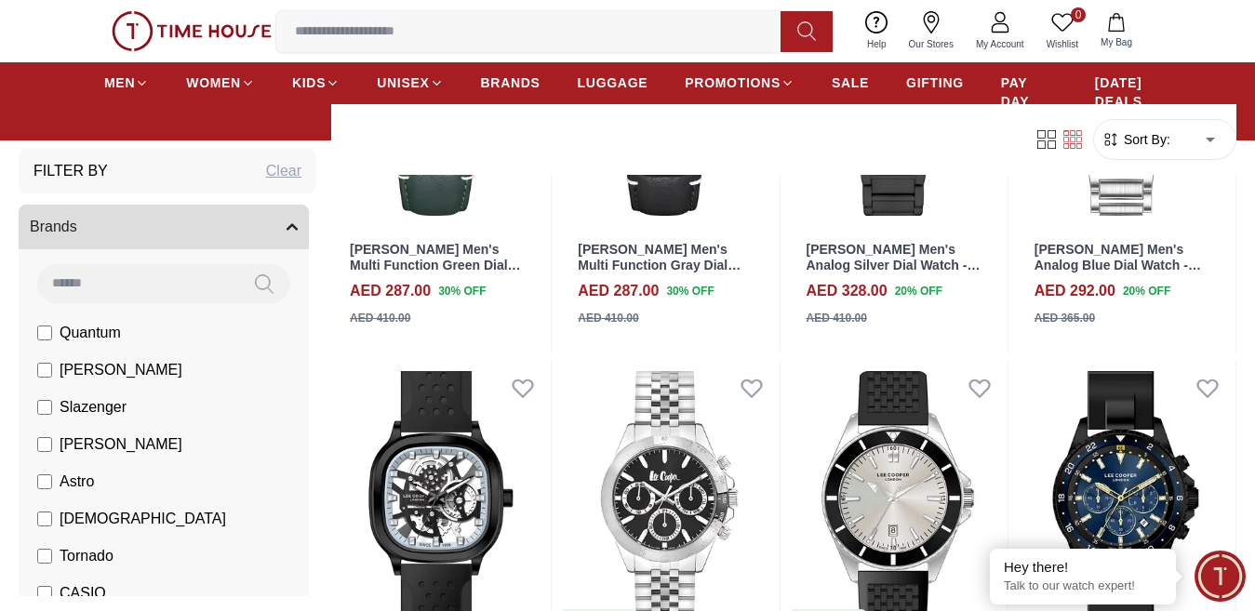
scroll to position [14045, 0]
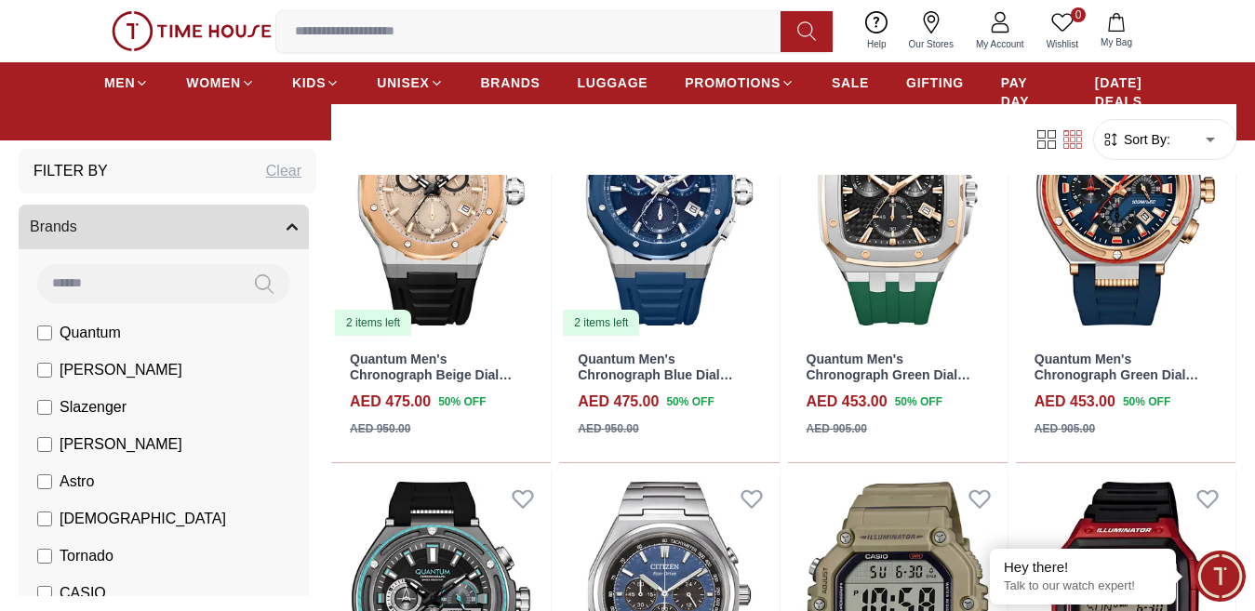
scroll to position [15974, 0]
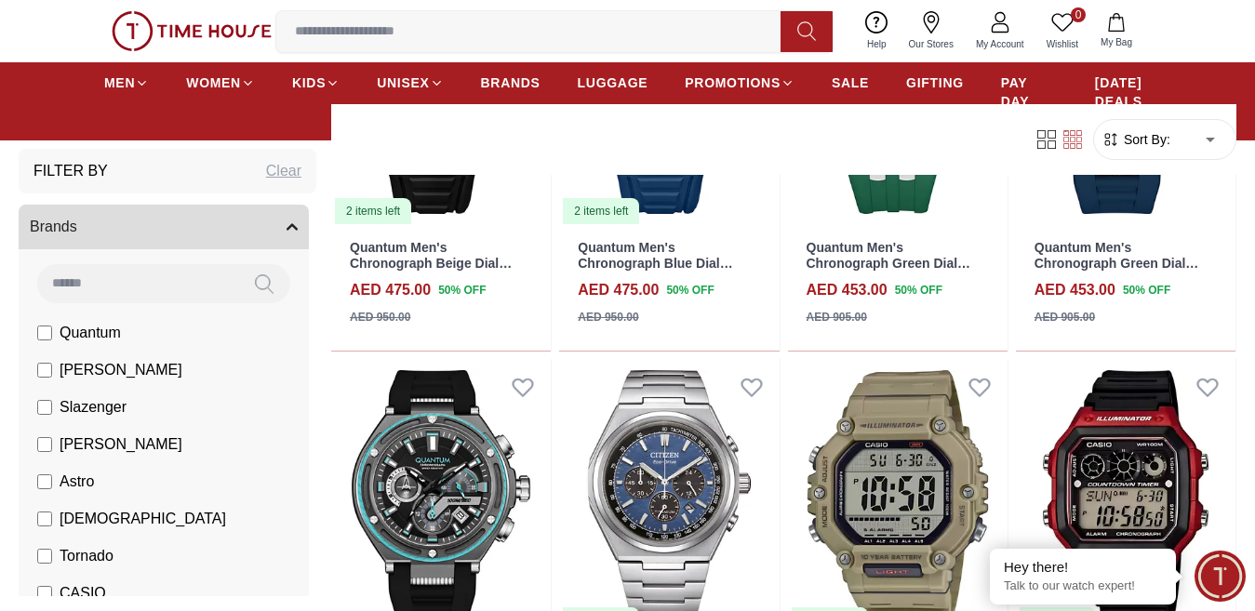
scroll to position [16396, 0]
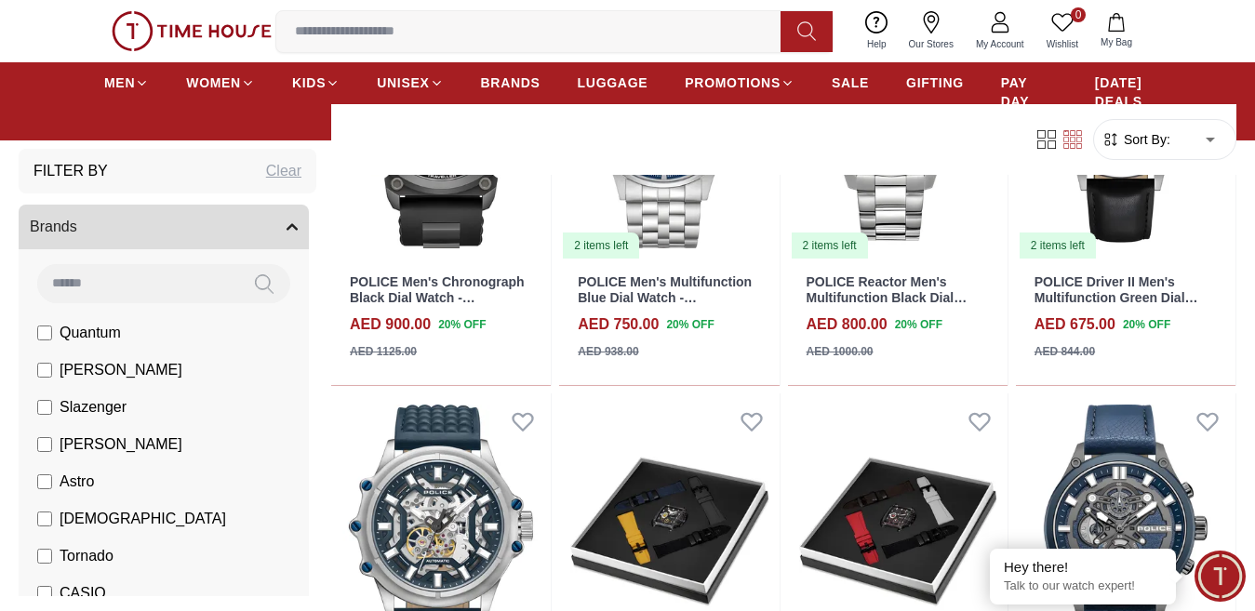
scroll to position [20213, 0]
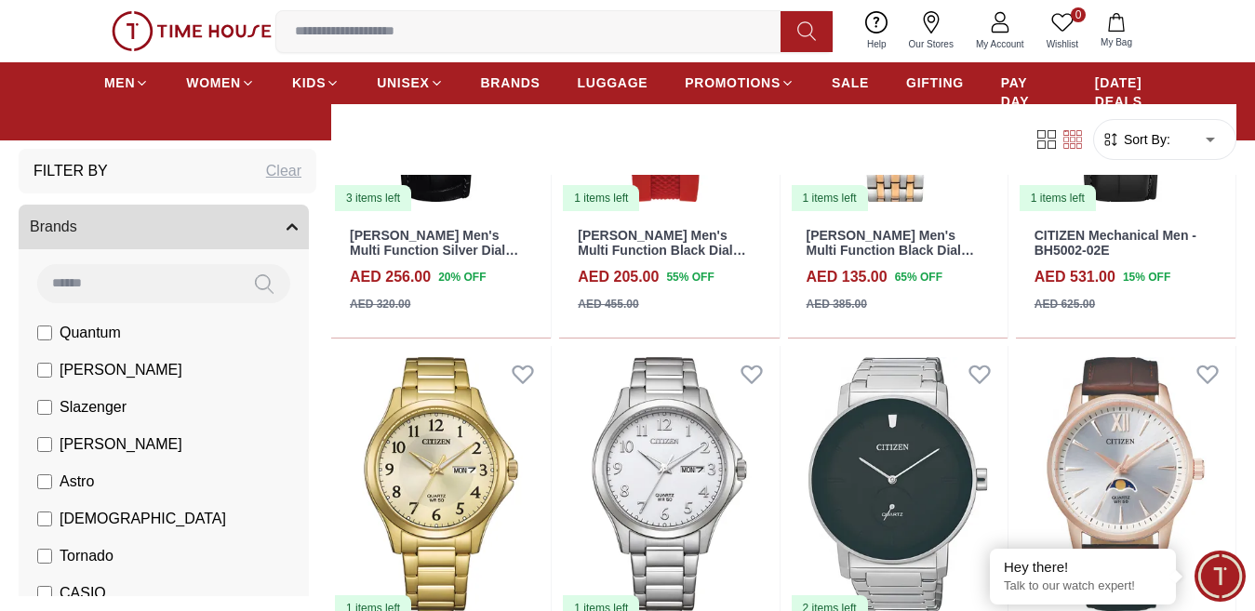
scroll to position [22176, 0]
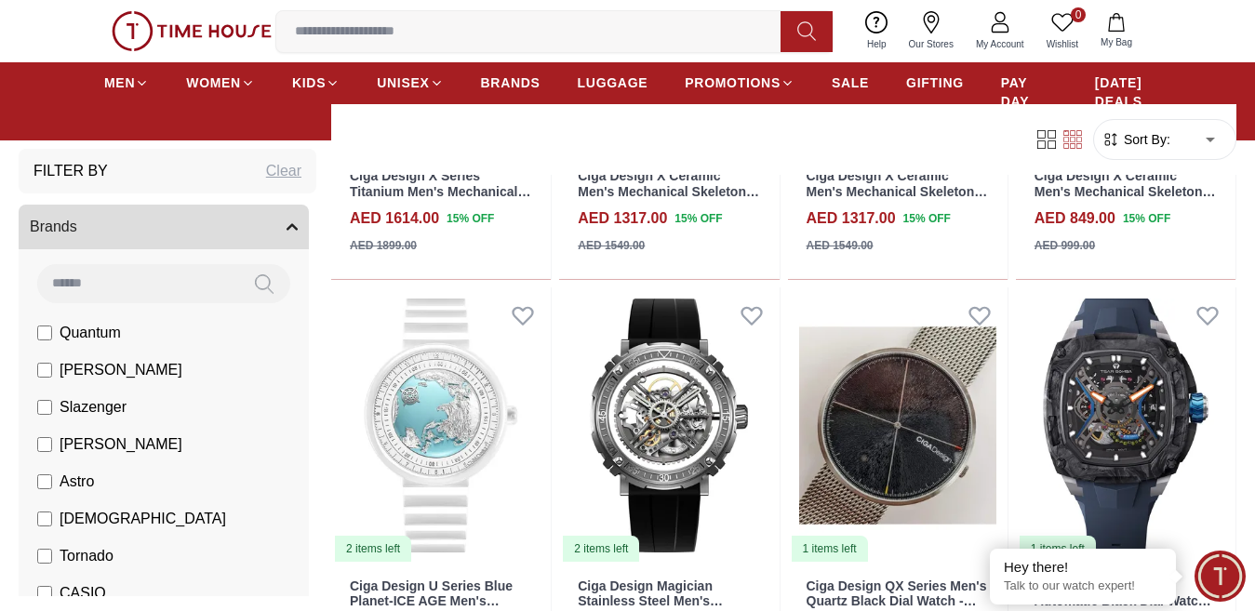
scroll to position [24662, 0]
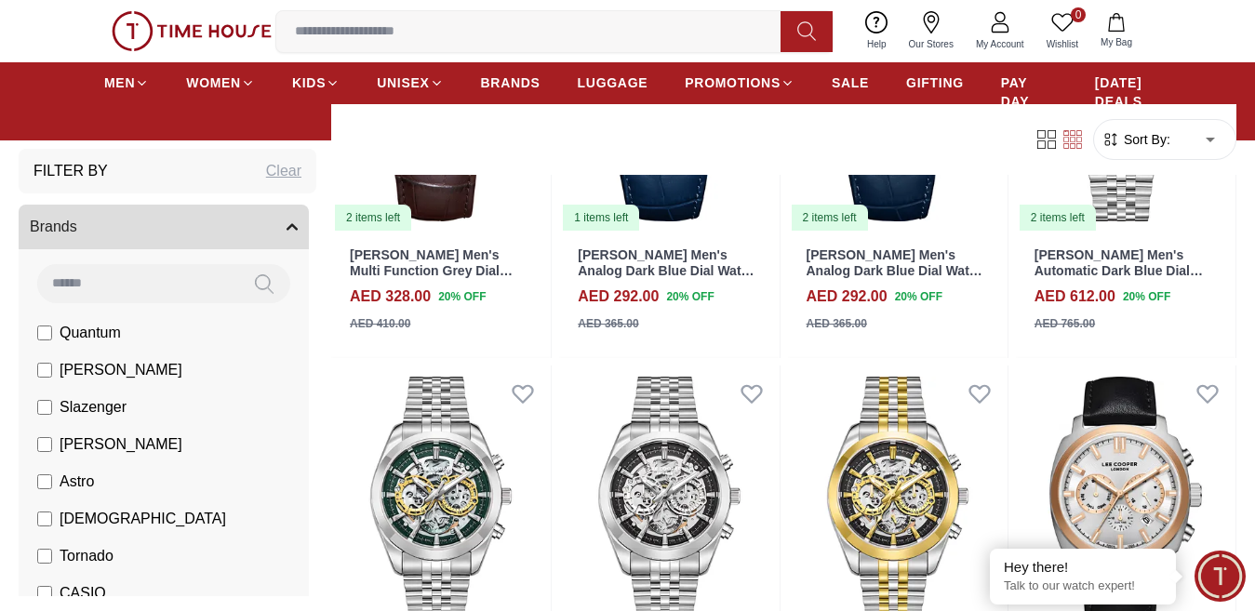
scroll to position [25943, 0]
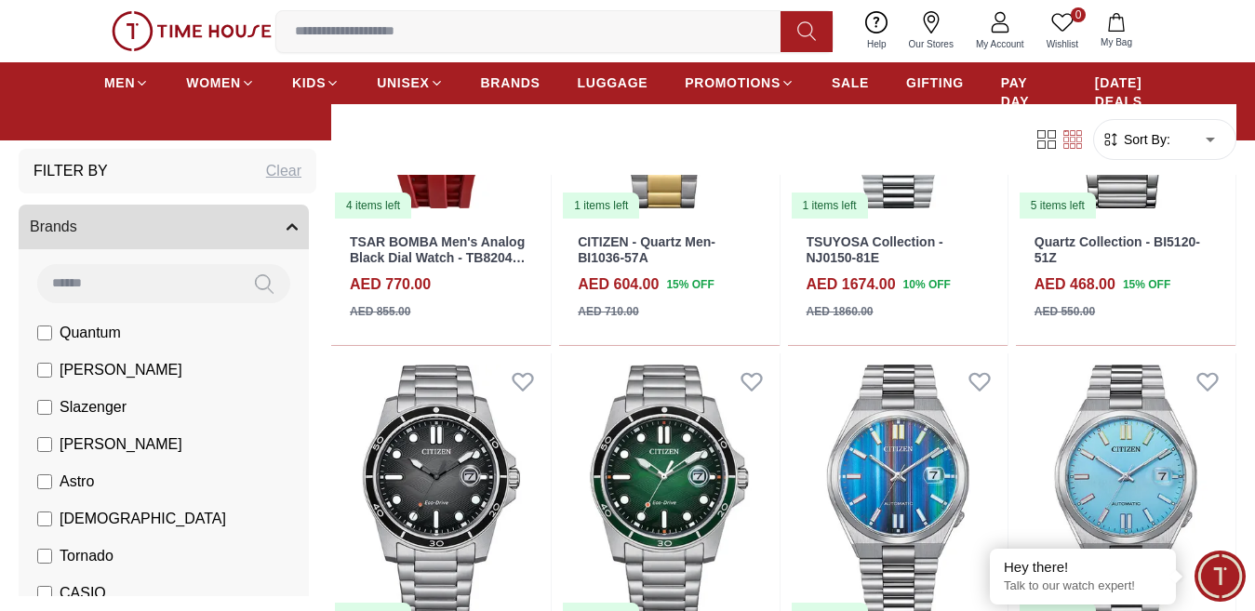
scroll to position [27997, 0]
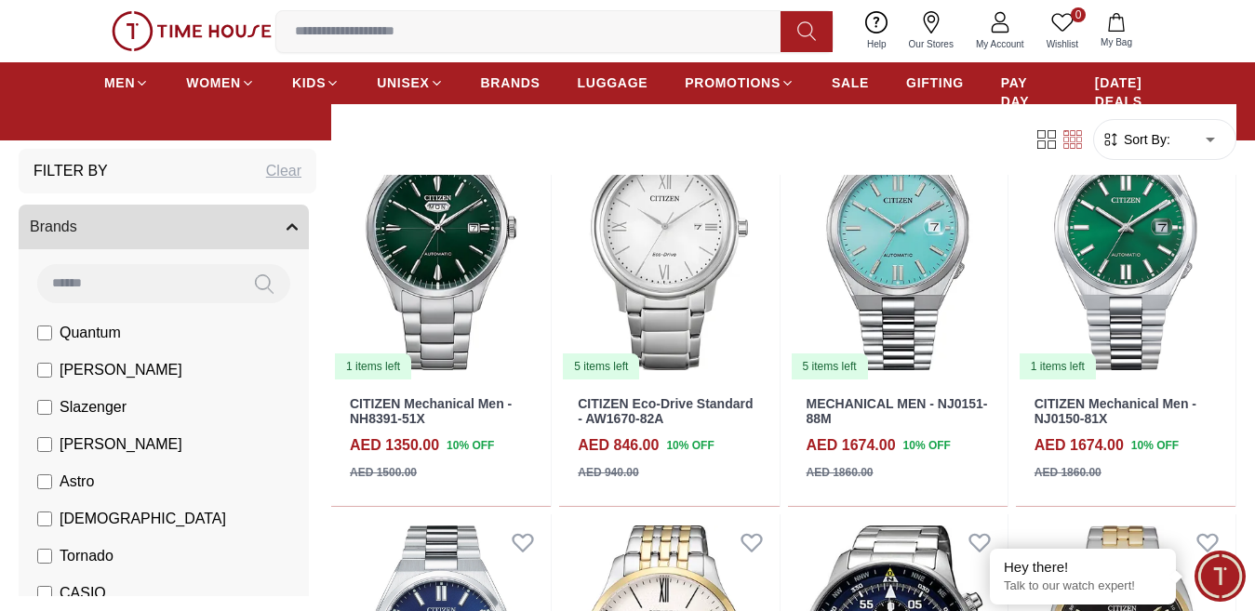
scroll to position [31163, 0]
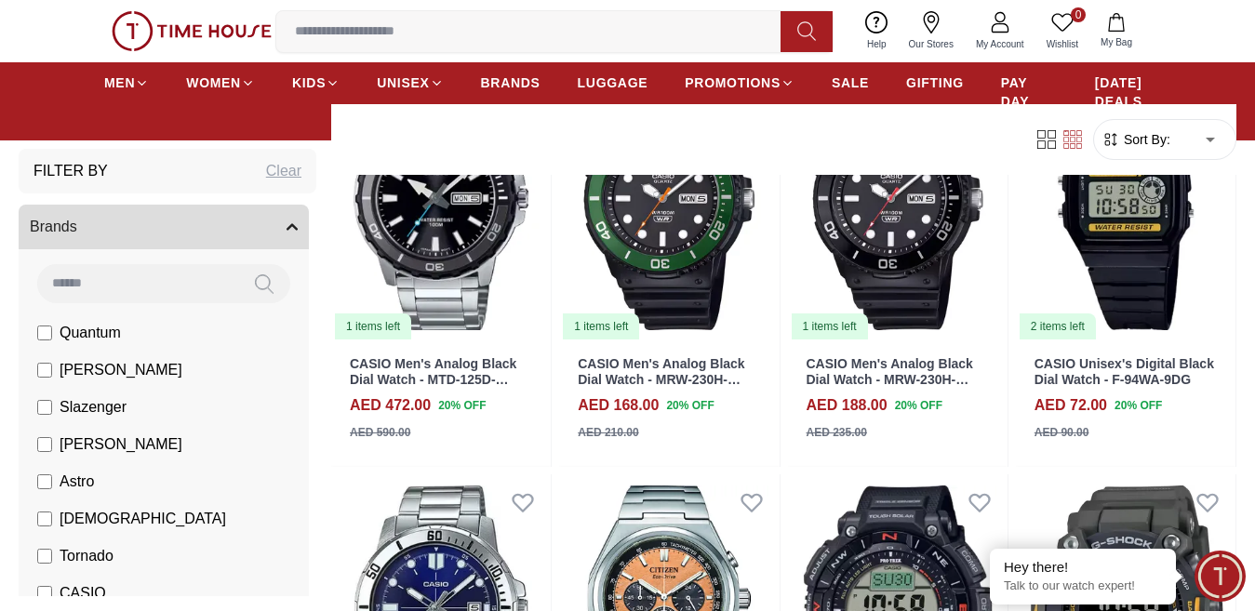
scroll to position [32427, 0]
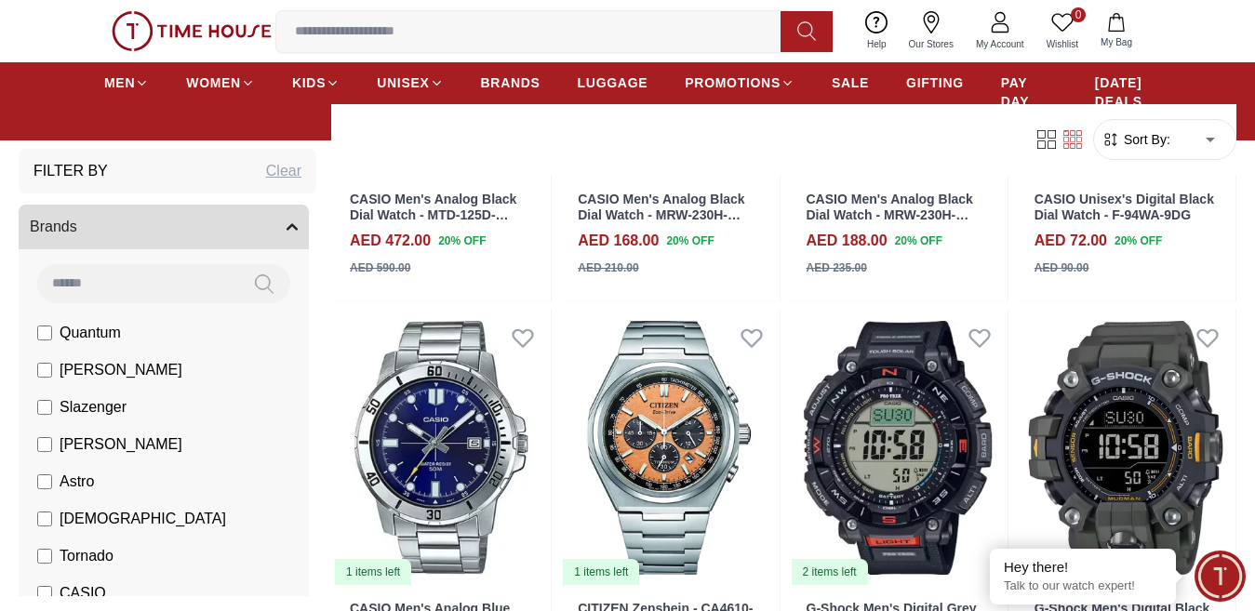
scroll to position [32702, 0]
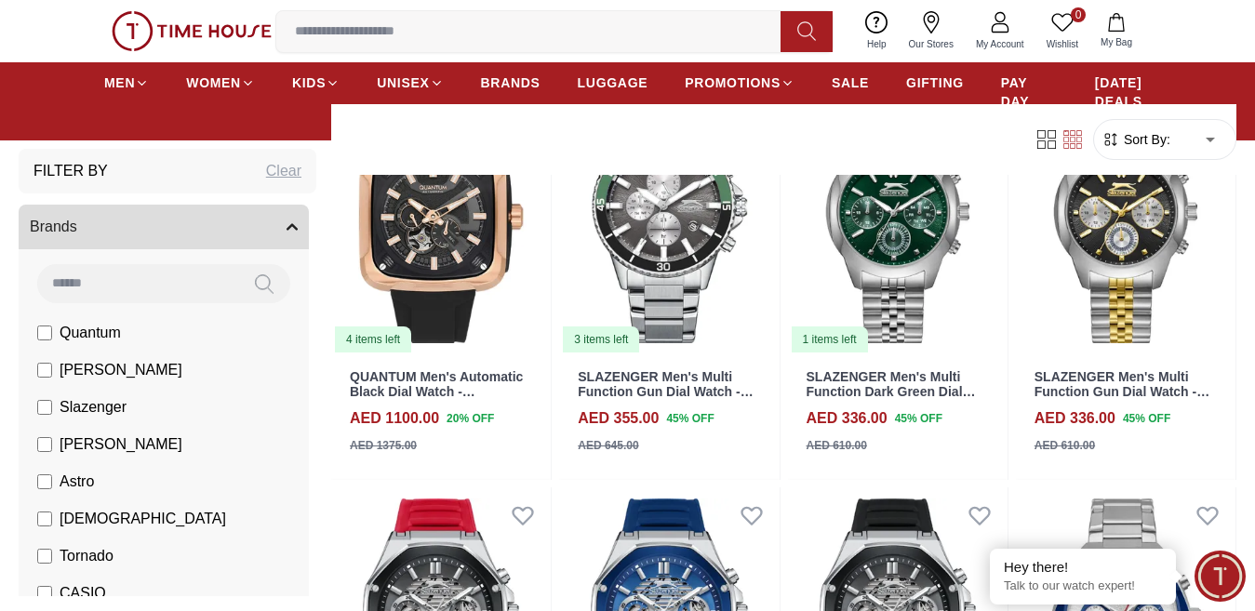
scroll to position [36597, 0]
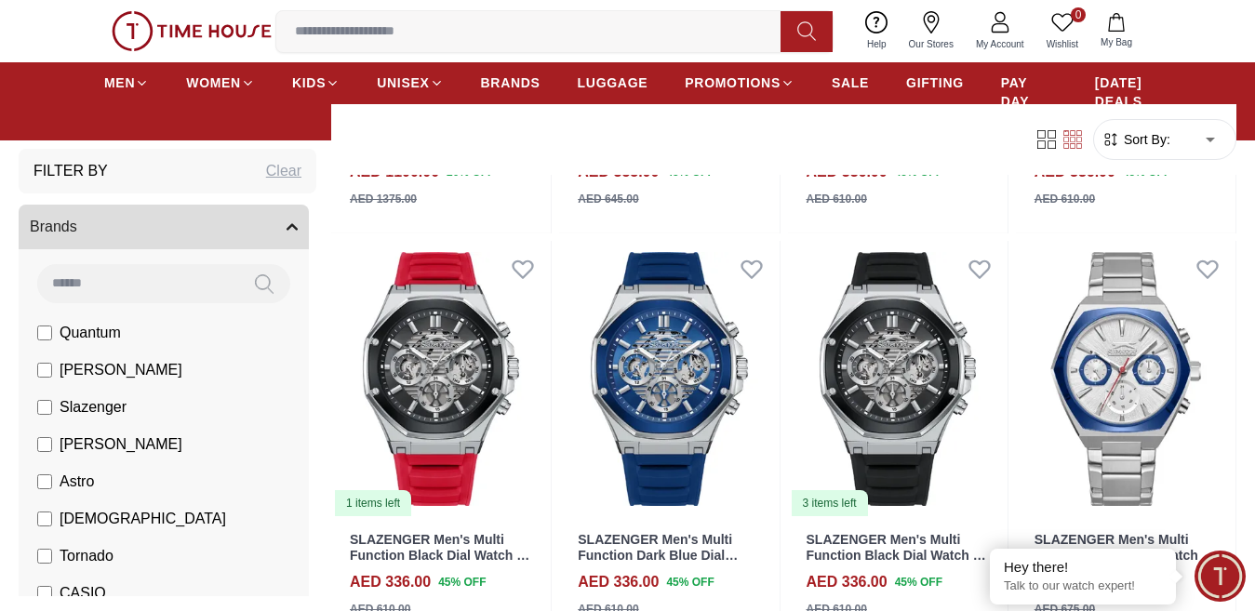
scroll to position [37402, 0]
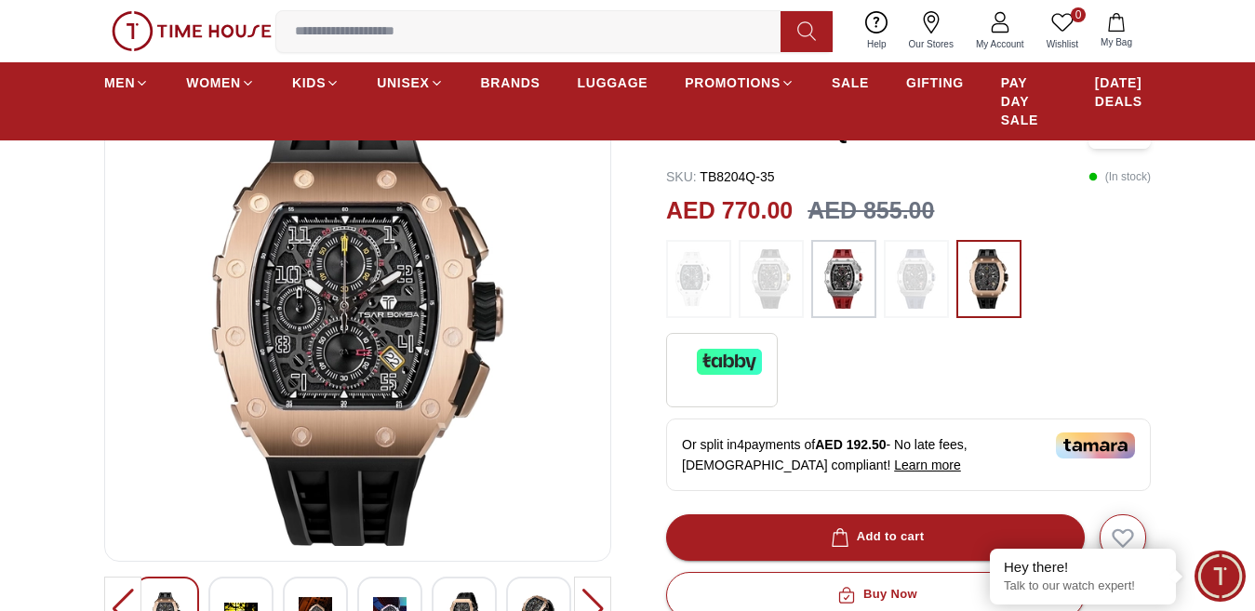
scroll to position [163, 0]
